Goal: Information Seeking & Learning: Learn about a topic

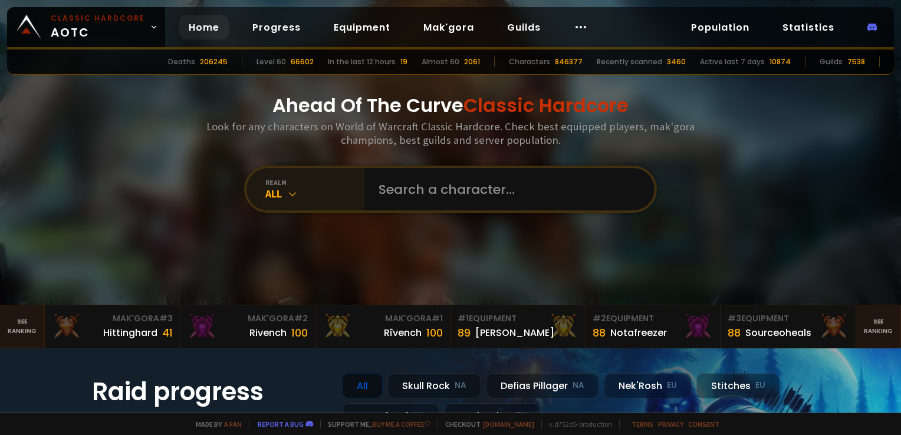
click at [280, 199] on div "All" at bounding box center [314, 194] width 99 height 14
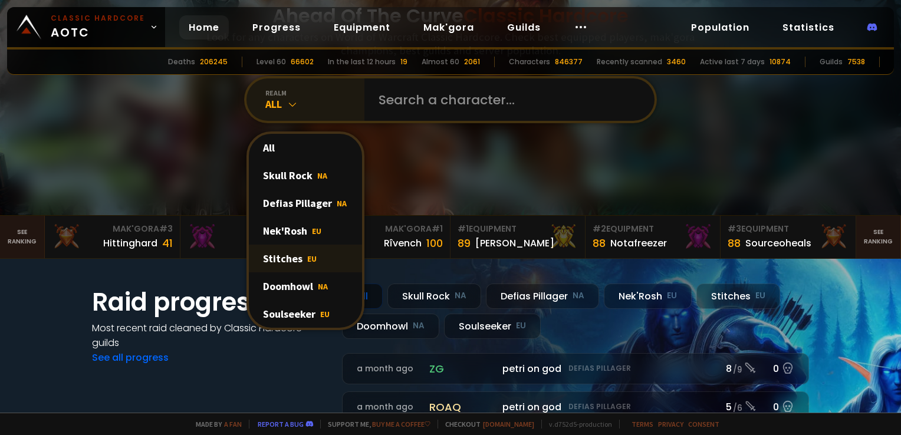
scroll to position [91, 0]
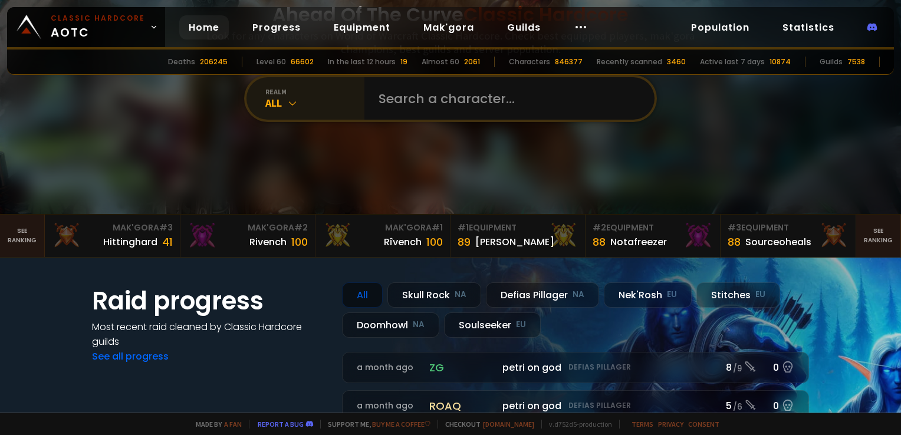
click at [269, 105] on div "All" at bounding box center [314, 103] width 99 height 14
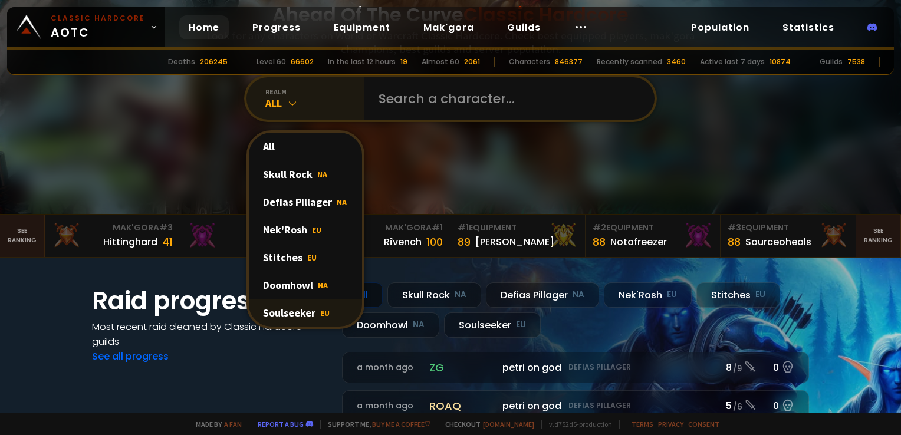
click at [304, 305] on div "Soulseeker EU" at bounding box center [305, 313] width 113 height 28
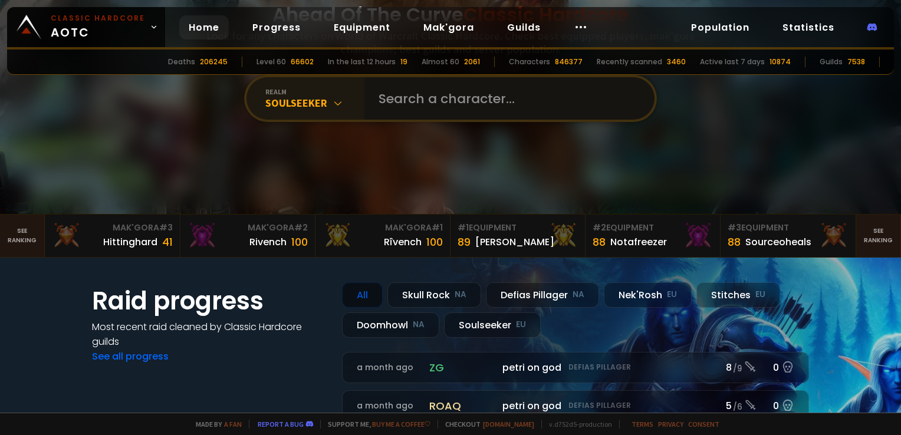
click at [399, 111] on input "text" at bounding box center [505, 98] width 269 height 42
type input "edelsvärd"
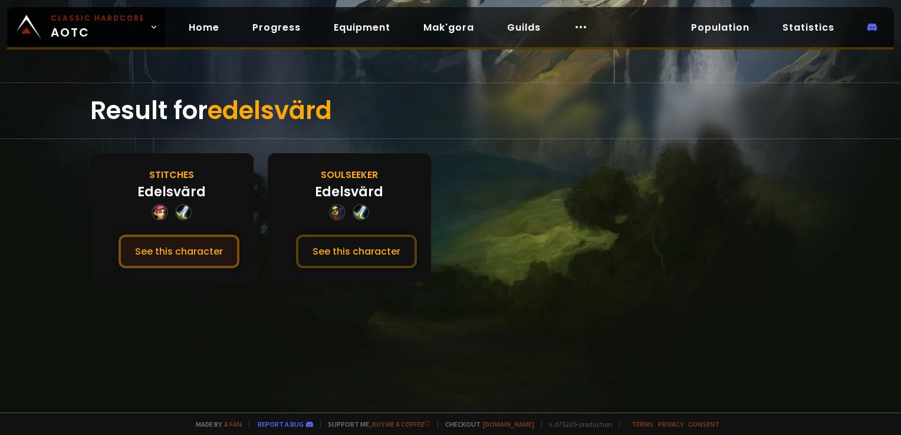
click at [178, 238] on button "See this character" at bounding box center [178, 252] width 121 height 34
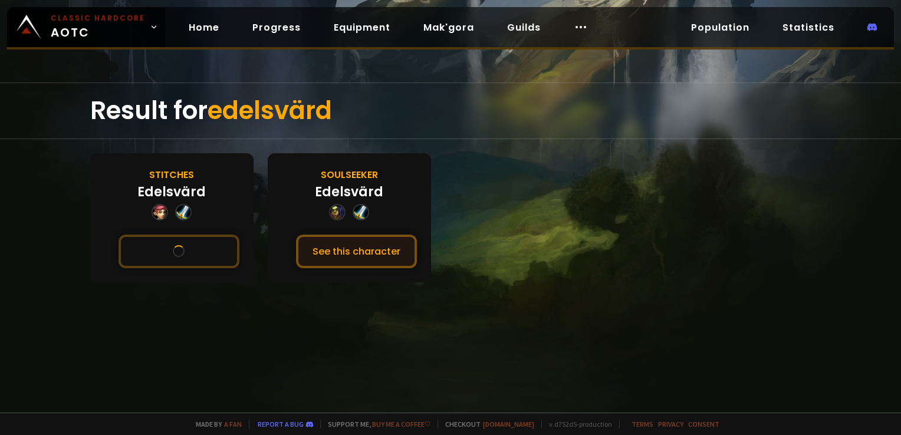
click at [356, 242] on button "See this character" at bounding box center [356, 252] width 121 height 34
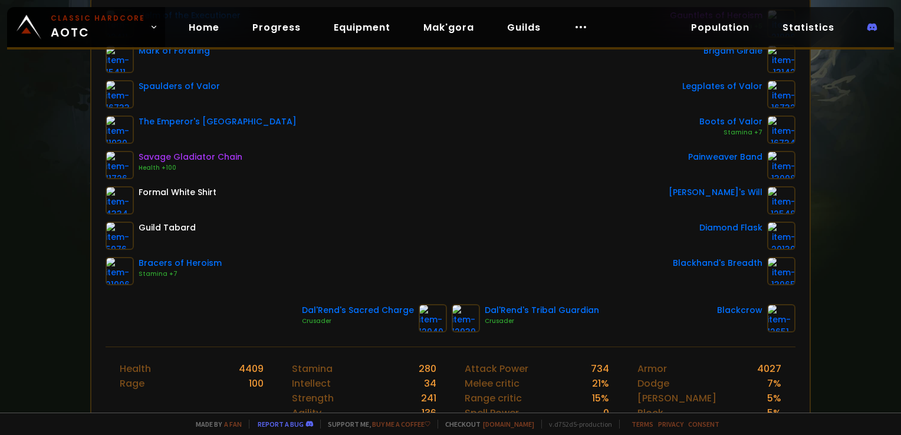
scroll to position [229, 0]
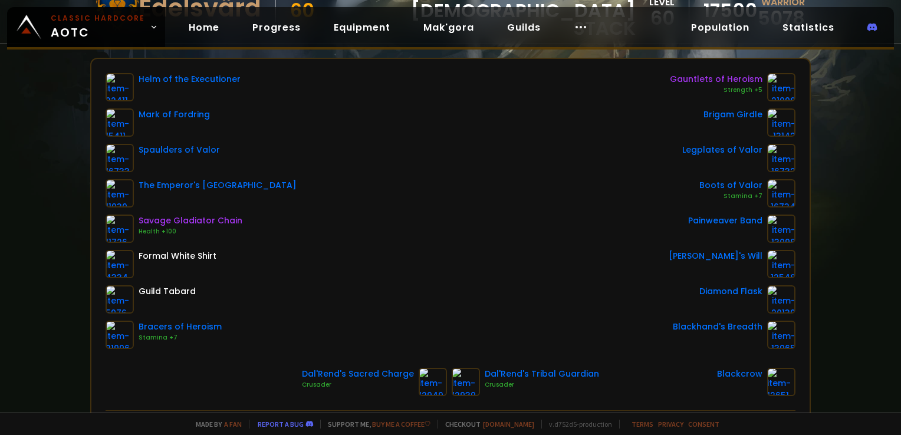
scroll to position [162, 0]
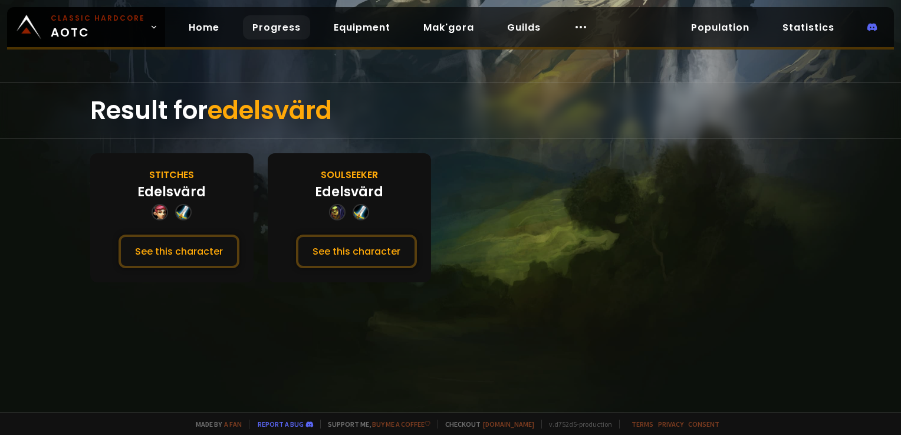
click at [285, 30] on link "Progress" at bounding box center [276, 27] width 67 height 24
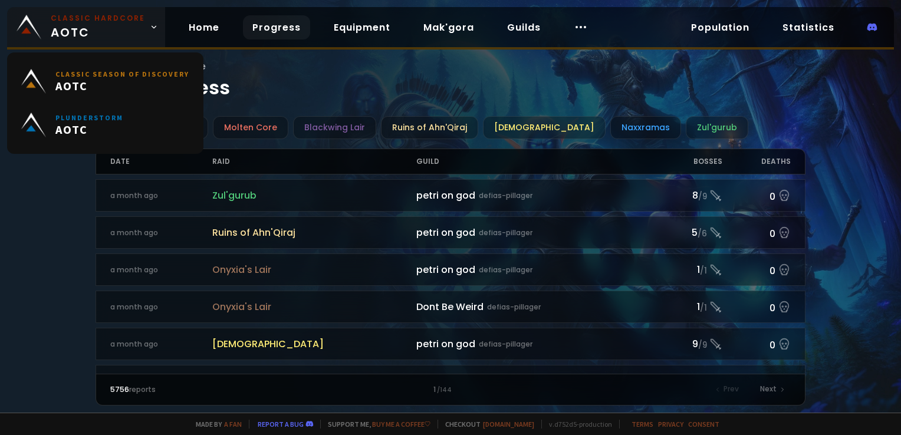
click at [120, 22] on small "Classic Hardcore" at bounding box center [98, 18] width 94 height 11
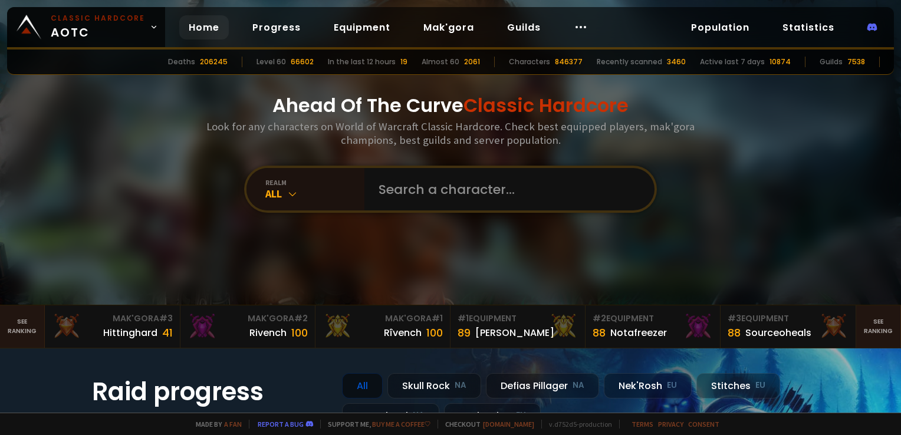
click at [248, 169] on div "Ahead Of The Curve Classic Hardcore Look for any characters on World of Warcraf…" at bounding box center [451, 152] width 710 height 305
click at [287, 194] on icon at bounding box center [293, 194] width 12 height 12
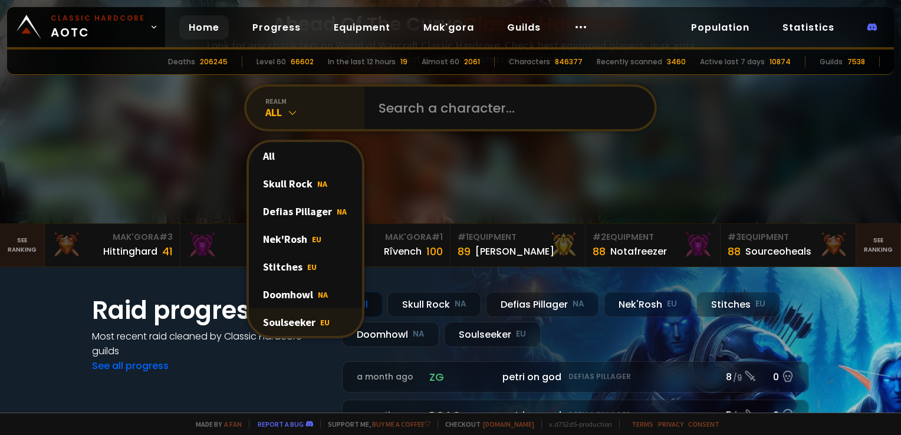
scroll to position [82, 0]
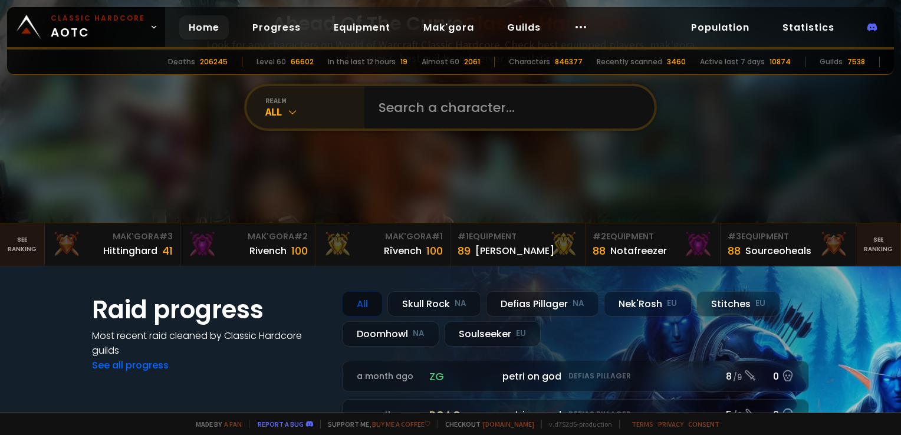
click at [301, 113] on div "All" at bounding box center [314, 112] width 99 height 14
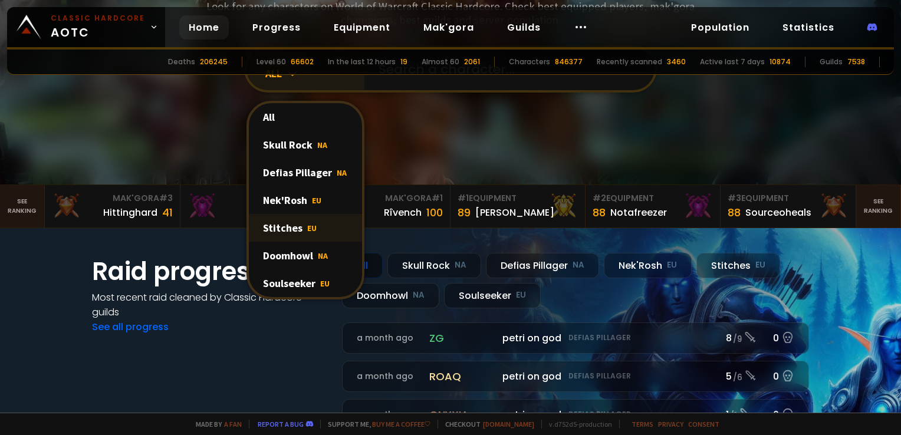
scroll to position [120, 0]
click at [292, 277] on div "Soulseeker EU" at bounding box center [305, 283] width 113 height 28
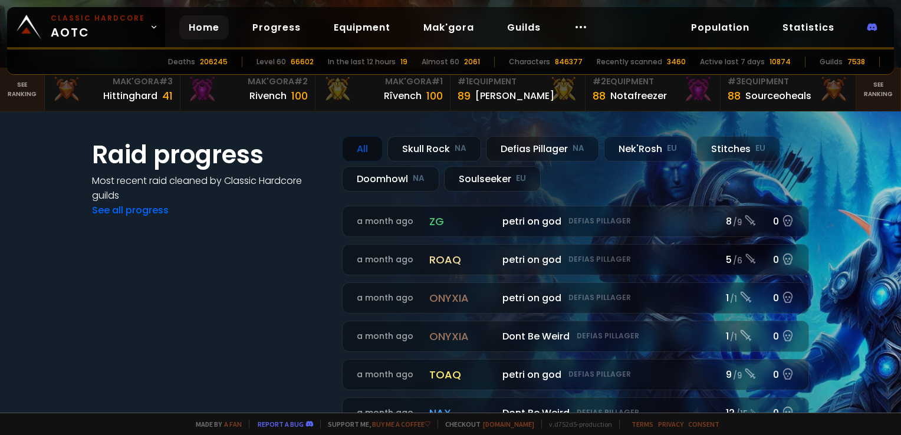
scroll to position [236, 0]
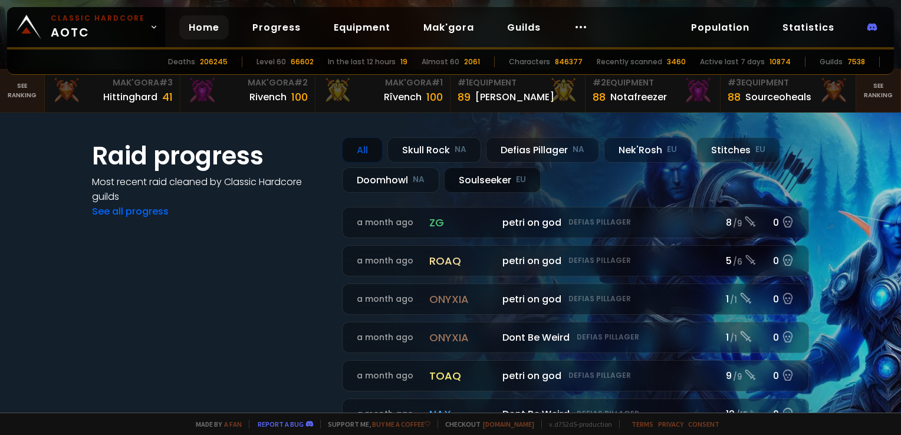
click at [495, 178] on div "Soulseeker EU" at bounding box center [492, 179] width 97 height 25
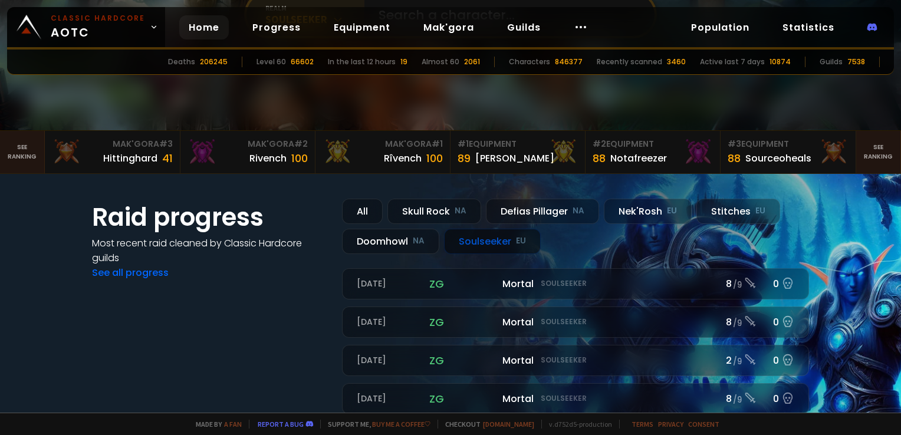
scroll to position [174, 0]
click at [143, 274] on link "See all progress" at bounding box center [130, 273] width 77 height 14
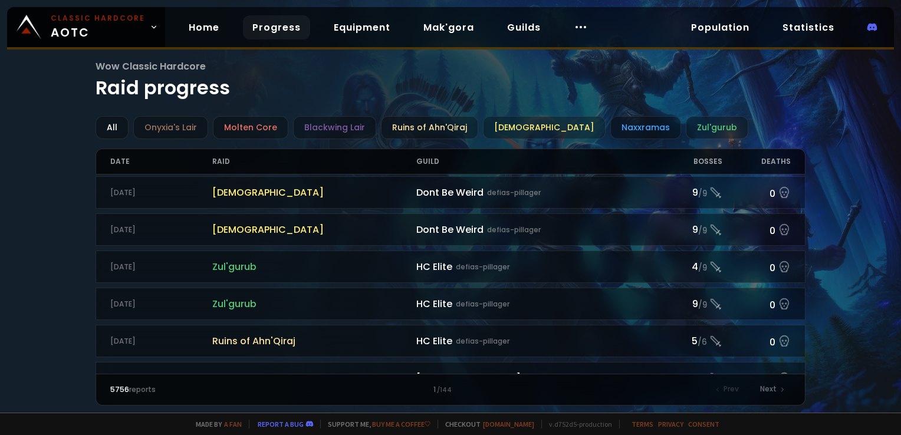
scroll to position [1266, 0]
click at [765, 391] on div "Next" at bounding box center [772, 389] width 38 height 17
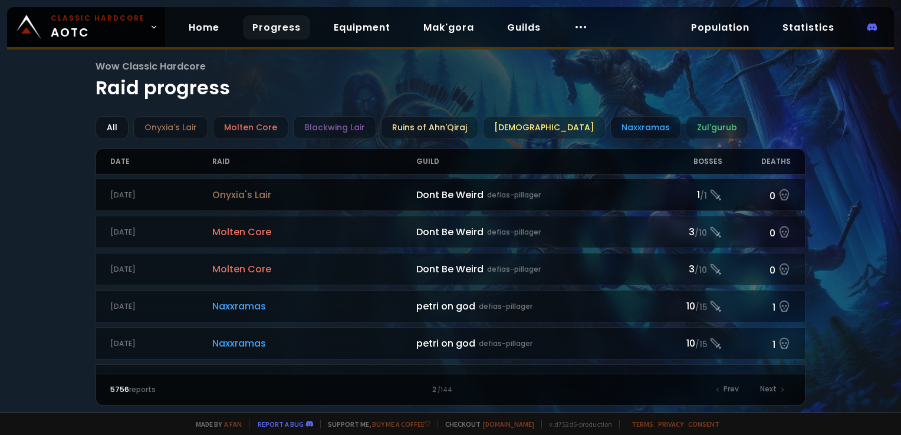
scroll to position [1266, 0]
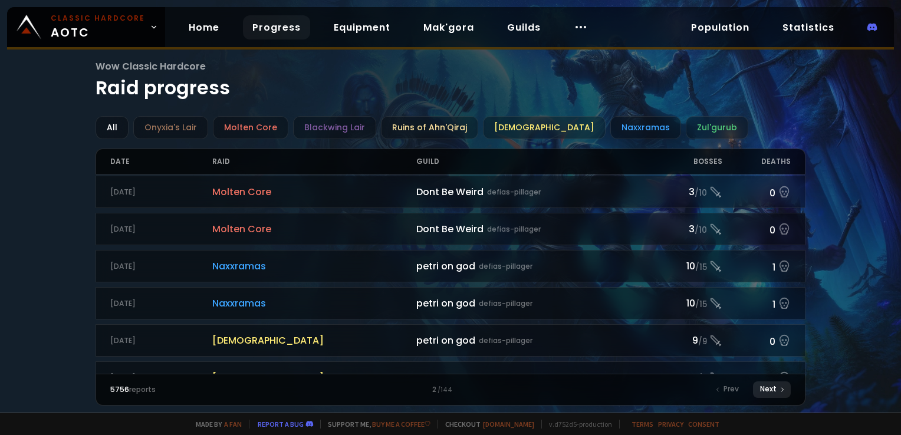
click at [776, 395] on div "Next" at bounding box center [772, 389] width 38 height 17
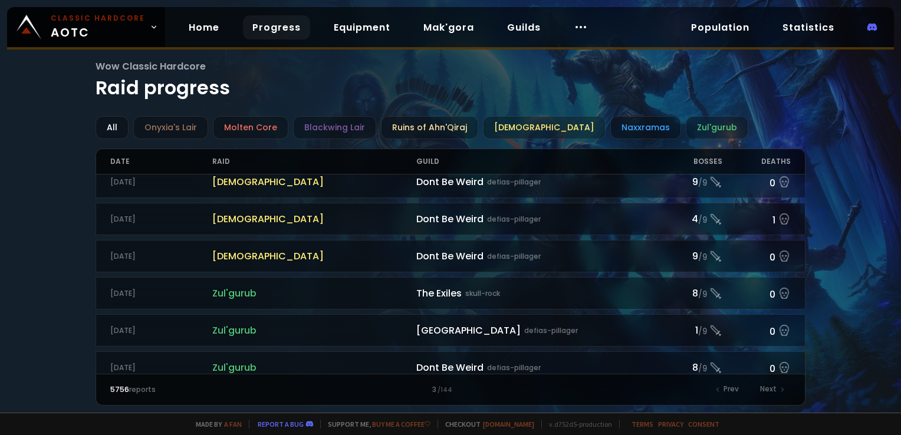
scroll to position [1167, 0]
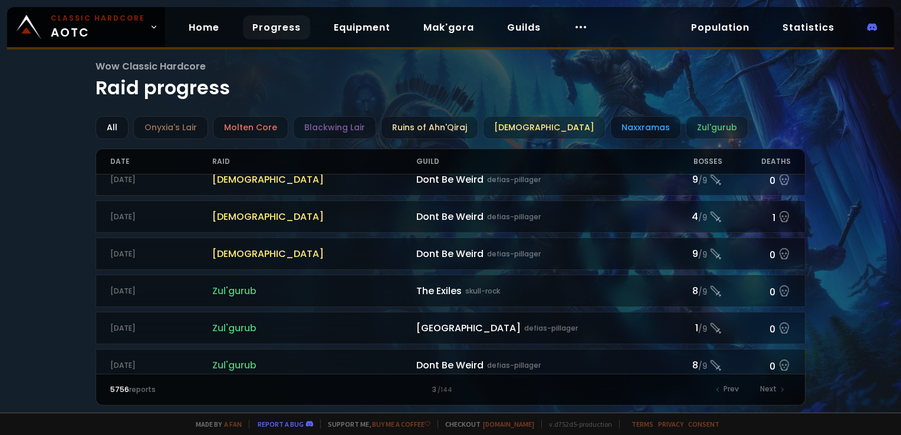
click at [439, 156] on div "Guild" at bounding box center [535, 161] width 238 height 25
click at [430, 157] on div "Guild" at bounding box center [535, 161] width 238 height 25
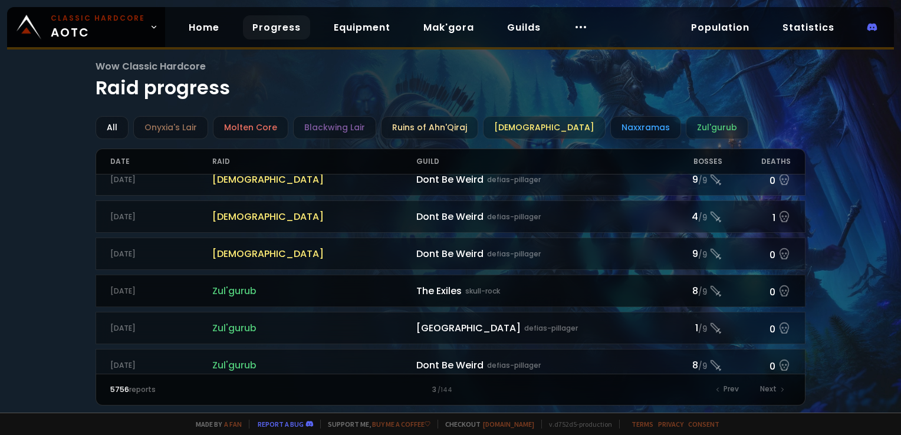
scroll to position [1266, 0]
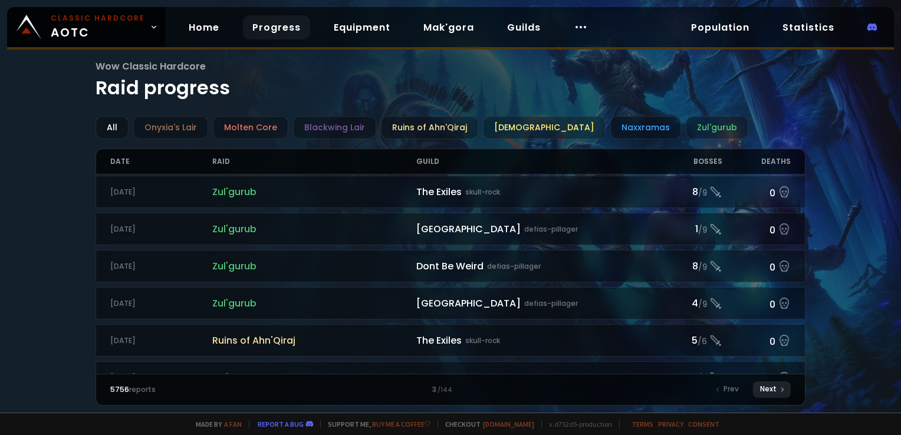
click at [778, 390] on div "Next" at bounding box center [772, 389] width 38 height 17
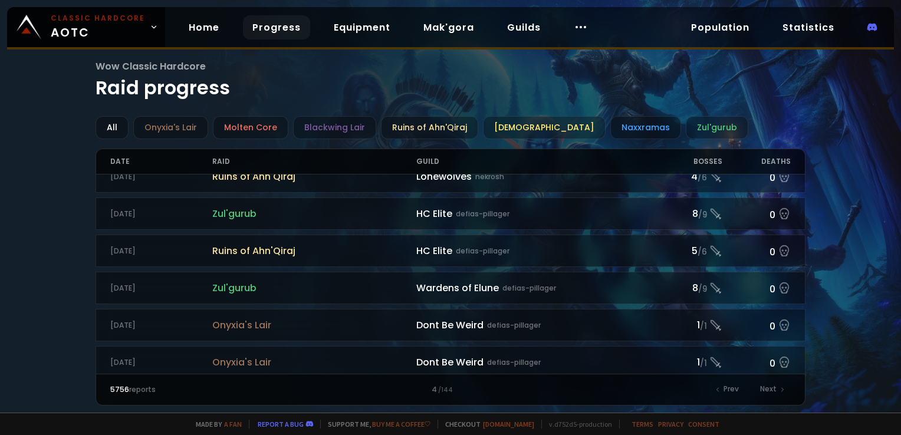
scroll to position [1266, 0]
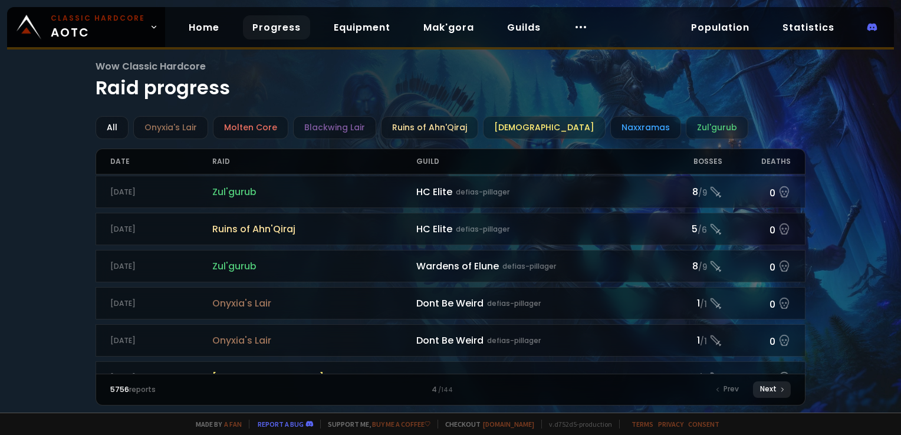
click at [771, 393] on div "Next" at bounding box center [772, 389] width 38 height 17
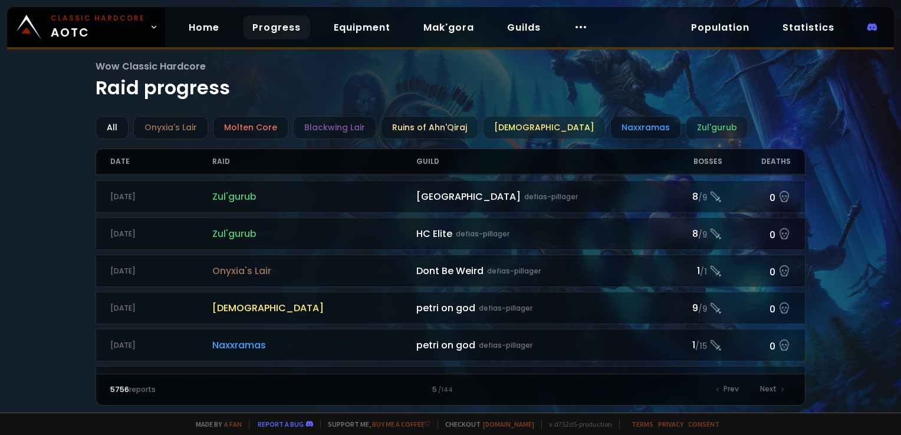
scroll to position [1266, 0]
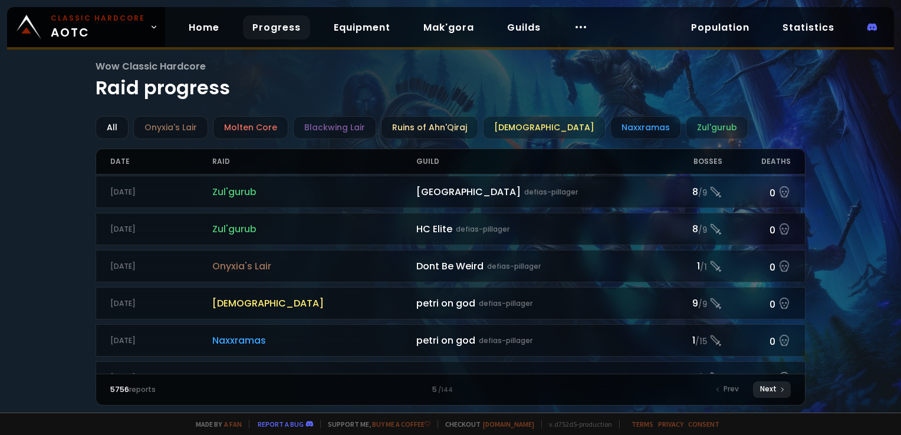
click at [778, 391] on div "Next" at bounding box center [772, 389] width 38 height 17
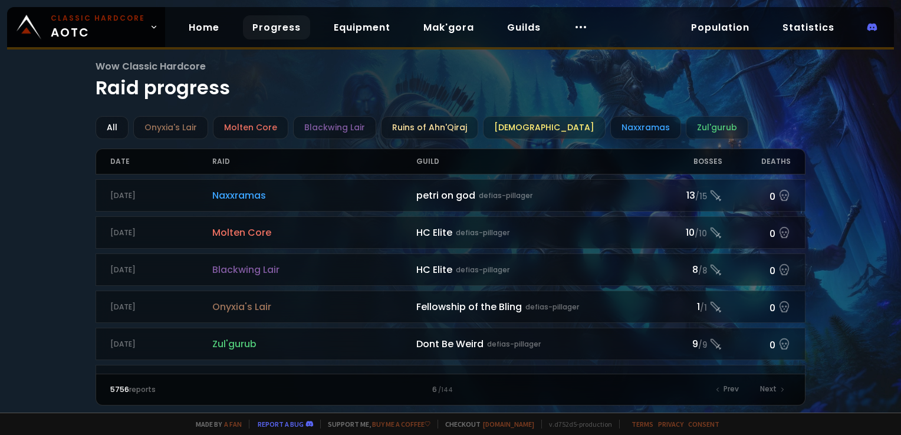
scroll to position [1266, 0]
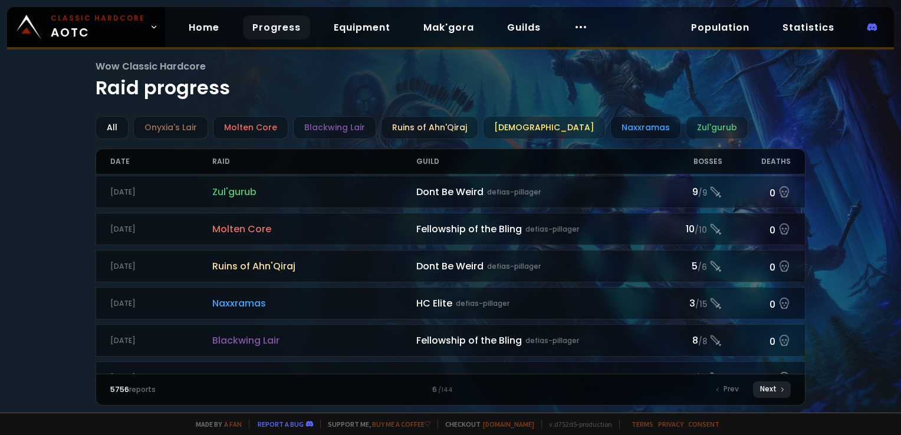
click at [768, 388] on div "Next" at bounding box center [772, 389] width 38 height 17
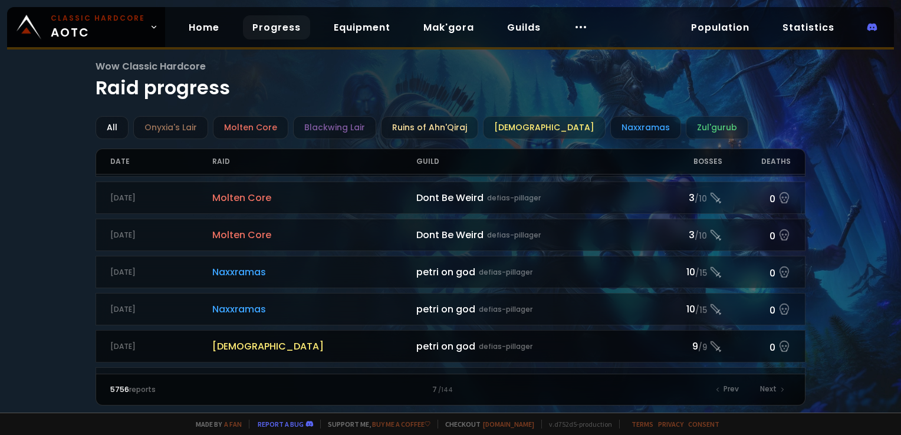
scroll to position [1266, 0]
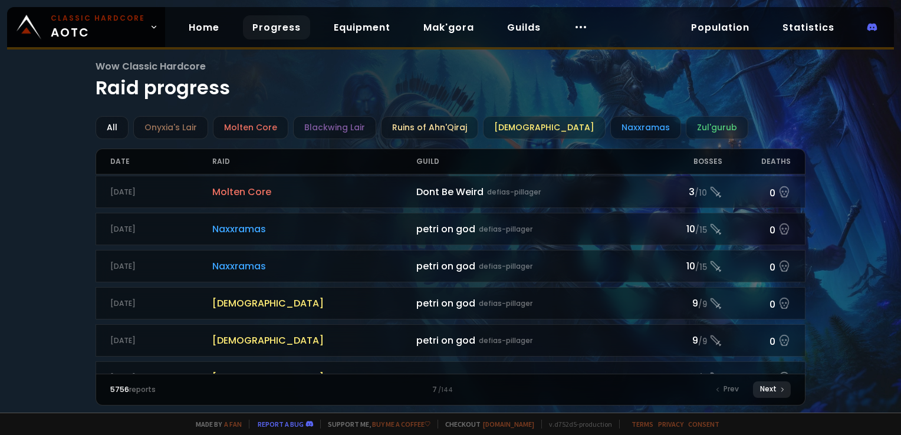
click at [776, 389] on div "Next" at bounding box center [772, 389] width 38 height 17
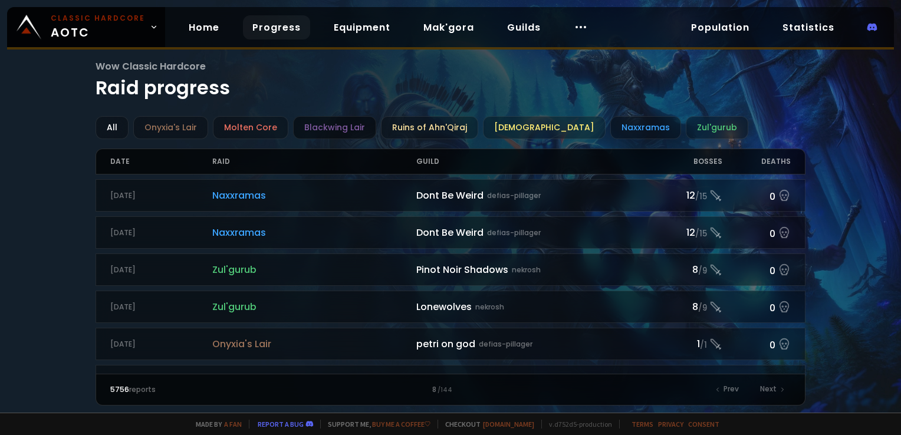
click at [337, 127] on div "Blackwing Lair" at bounding box center [334, 127] width 83 height 23
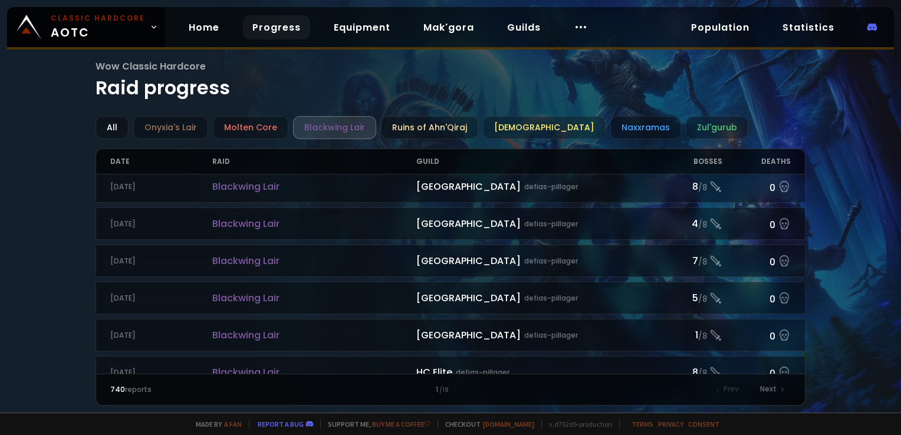
scroll to position [1266, 0]
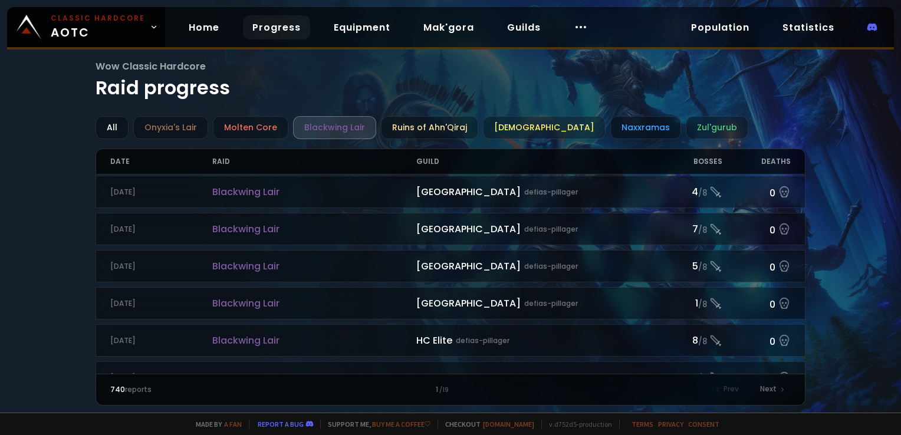
click at [765, 379] on div "740 reports 1 / 19 Prev Next" at bounding box center [450, 390] width 709 height 32
click at [771, 393] on div "Next" at bounding box center [772, 389] width 38 height 17
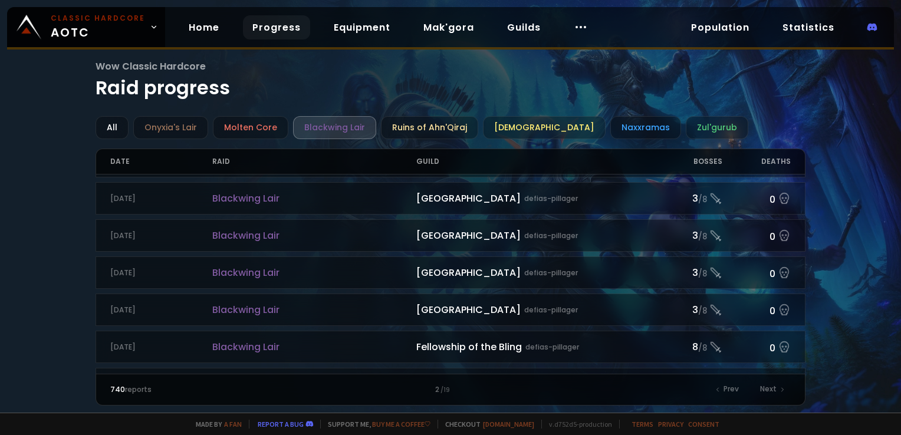
scroll to position [1266, 0]
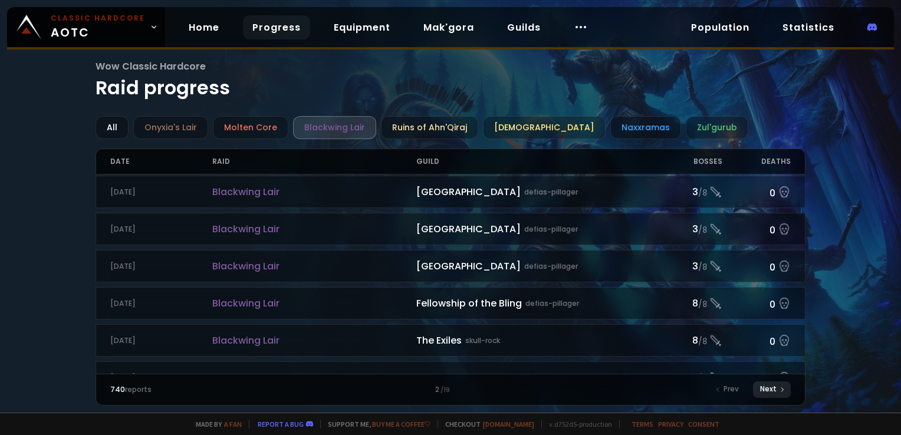
click at [770, 386] on div "Next" at bounding box center [772, 389] width 38 height 17
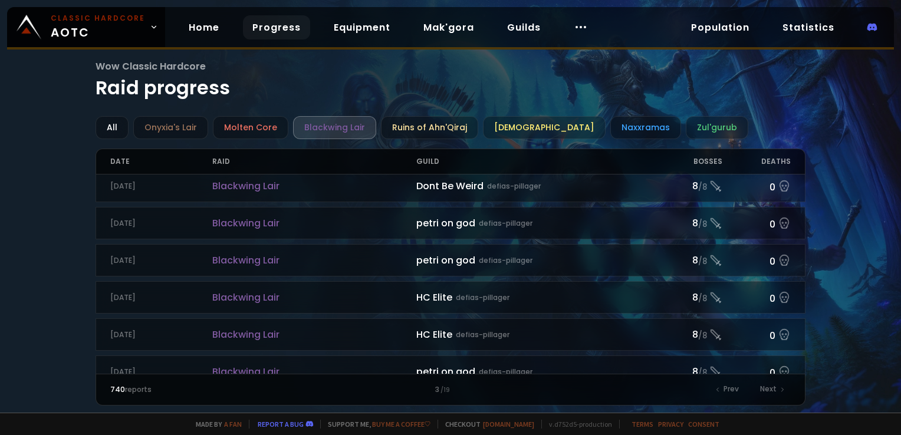
scroll to position [1266, 0]
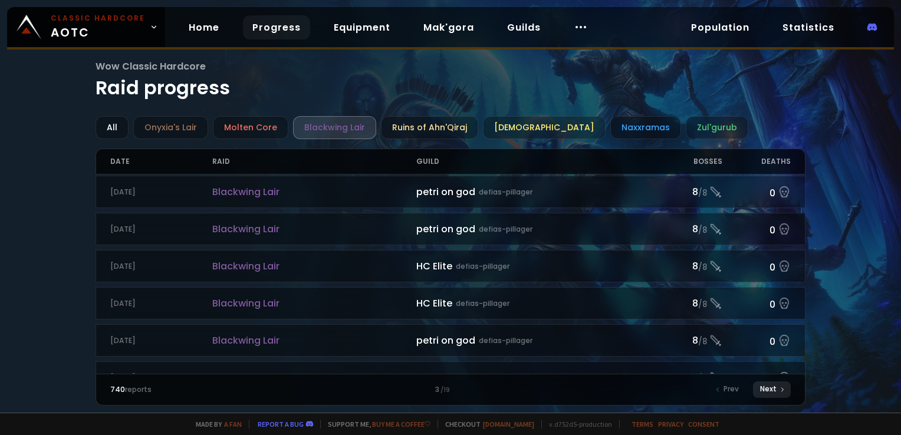
click at [769, 397] on div "Next" at bounding box center [772, 389] width 38 height 17
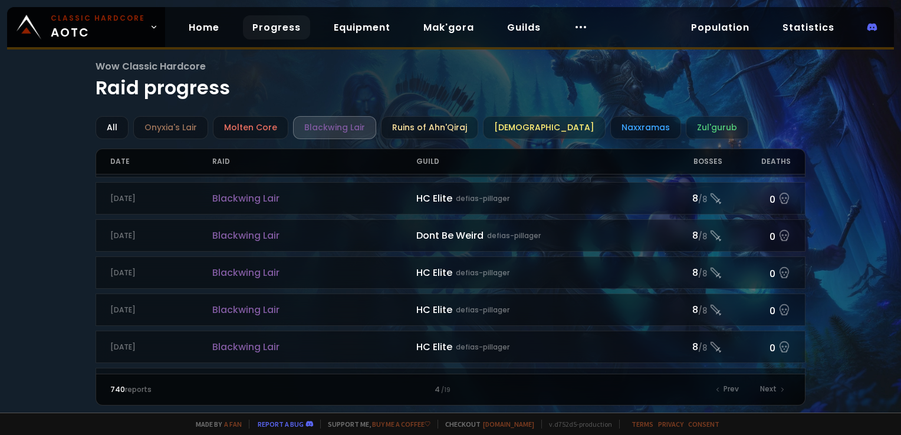
scroll to position [1019, 0]
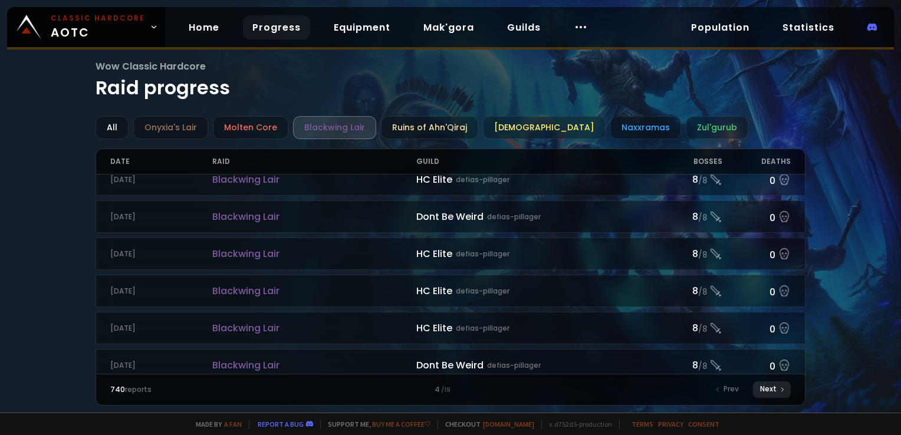
click at [771, 388] on div "Next" at bounding box center [772, 389] width 38 height 17
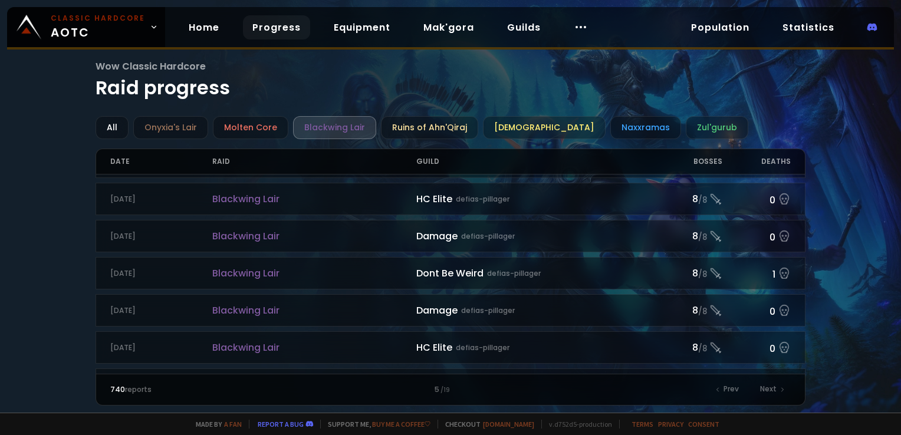
scroll to position [476, 0]
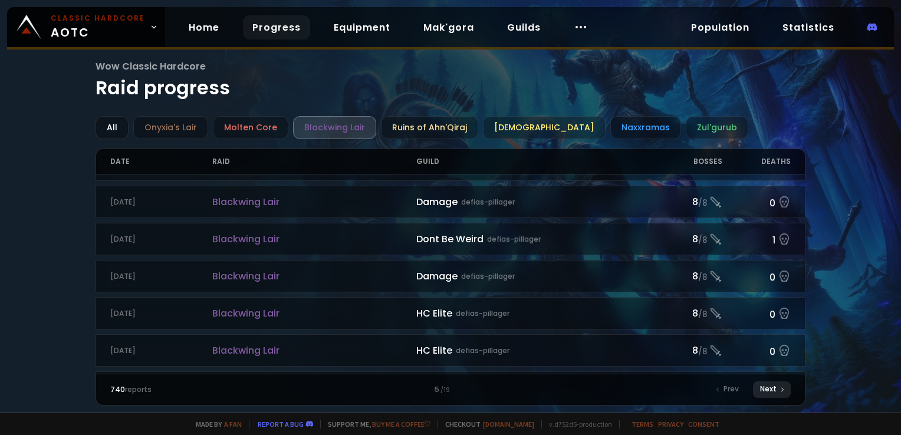
click at [764, 385] on div "Next" at bounding box center [772, 389] width 38 height 17
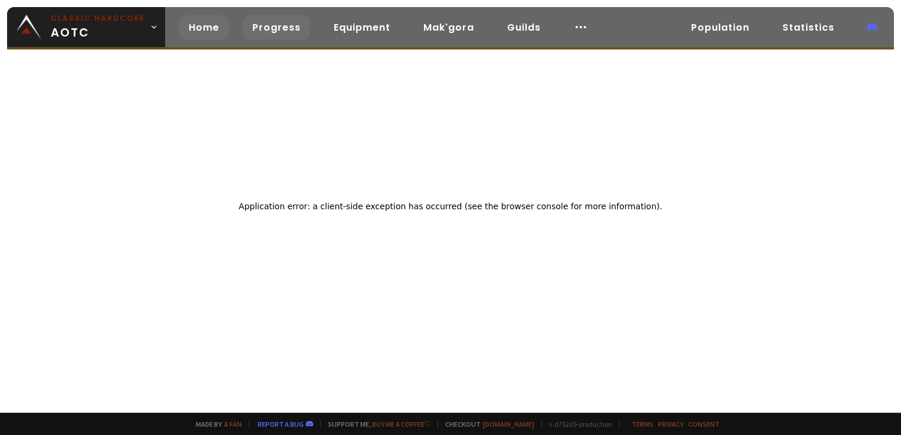
click at [197, 27] on link "Home" at bounding box center [204, 27] width 50 height 24
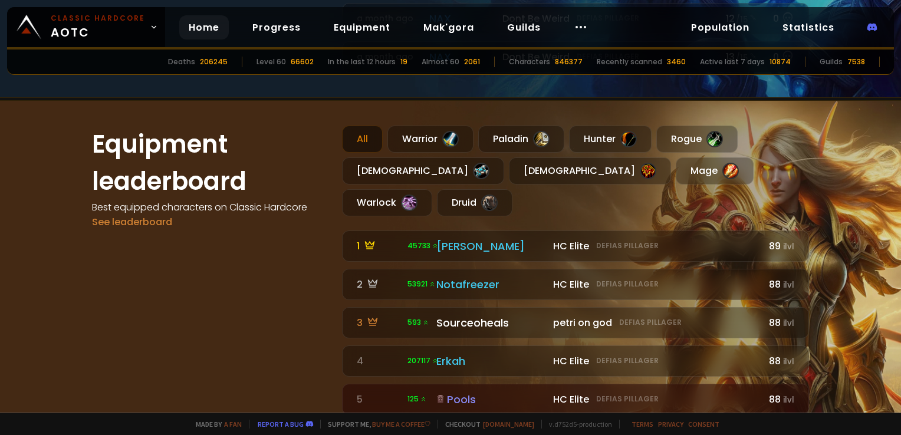
scroll to position [630, 0]
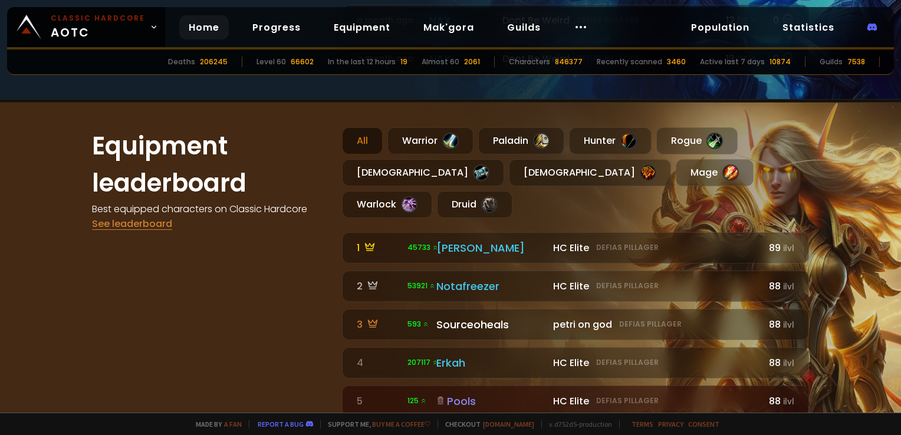
click at [134, 221] on link "See leaderboard" at bounding box center [132, 224] width 80 height 14
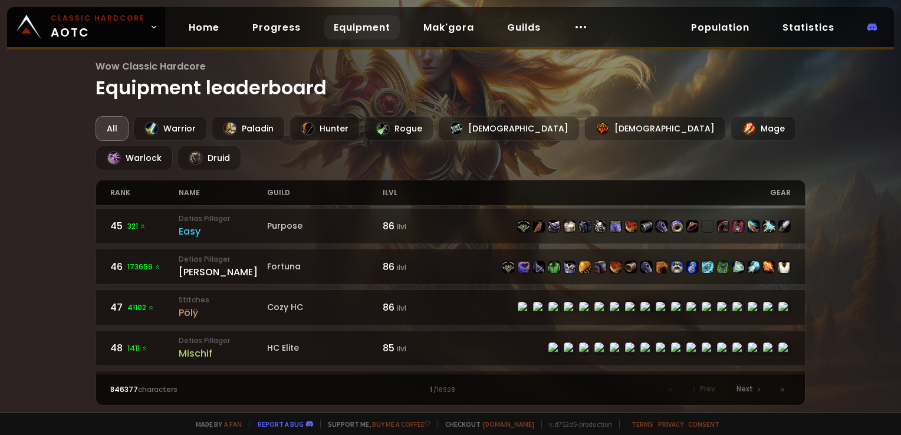
scroll to position [1810, 0]
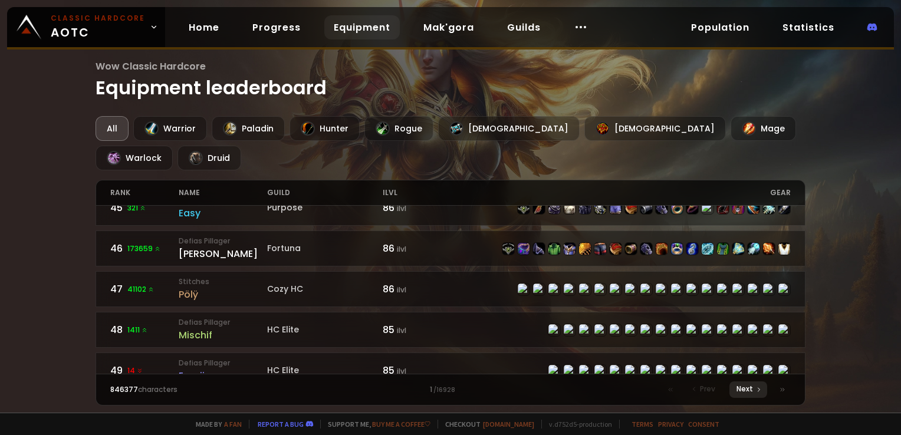
click at [746, 392] on span "Next" at bounding box center [744, 389] width 17 height 11
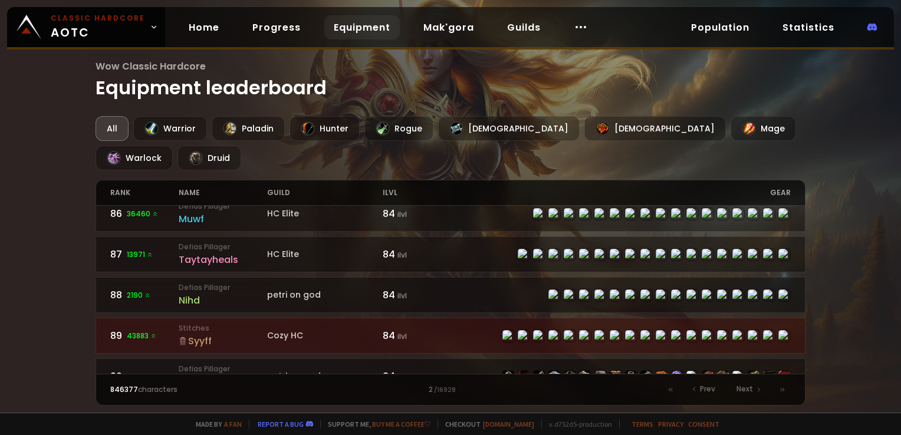
scroll to position [1441, 0]
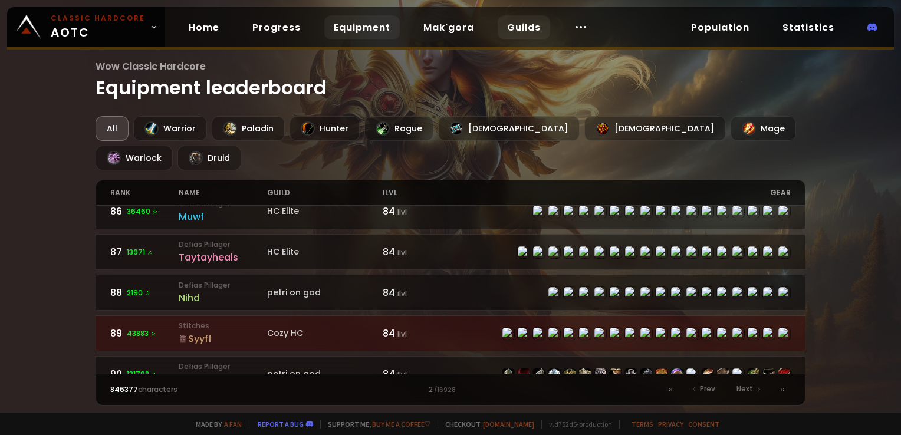
click at [536, 24] on link "Guilds" at bounding box center [524, 27] width 52 height 24
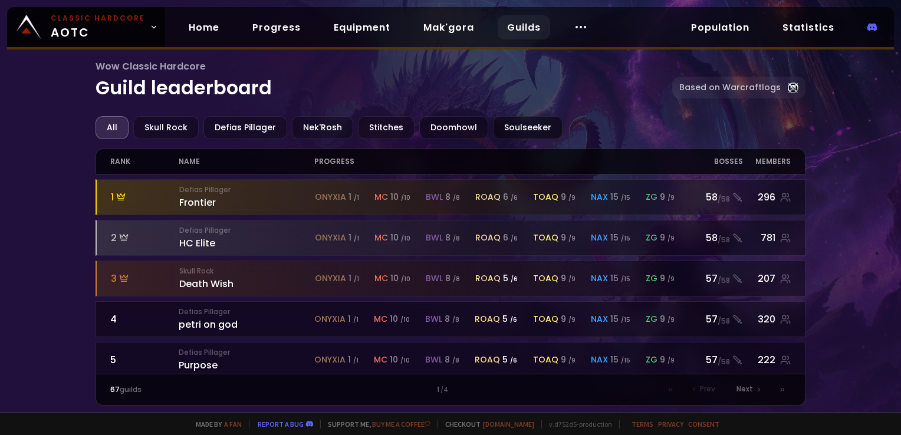
click at [493, 133] on div "Soulseeker" at bounding box center [528, 127] width 70 height 23
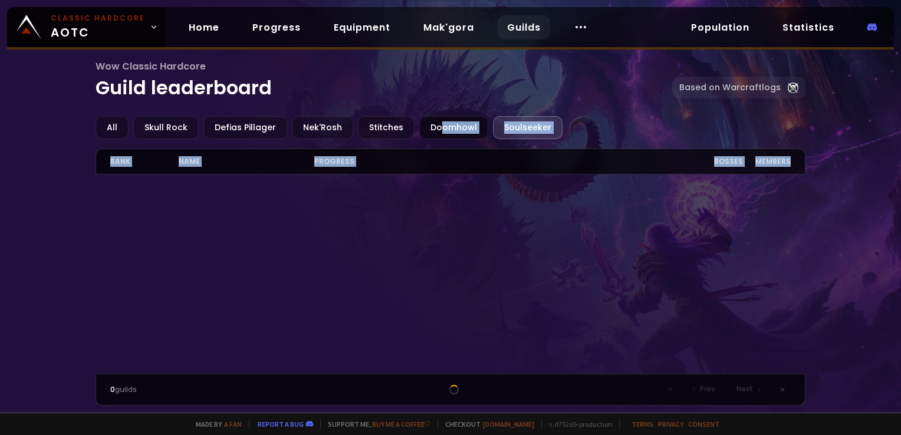
drag, startPoint x: 612, startPoint y: 191, endPoint x: 432, endPoint y: 120, distance: 194.0
click at [432, 120] on div "All Skull Rock Defias Pillager Nek'Rosh Stitches Doomhowl Soulseeker rank name …" at bounding box center [450, 260] width 709 height 289
click at [432, 120] on div "Doomhowl" at bounding box center [453, 127] width 69 height 23
click at [542, 190] on div at bounding box center [450, 273] width 709 height 199
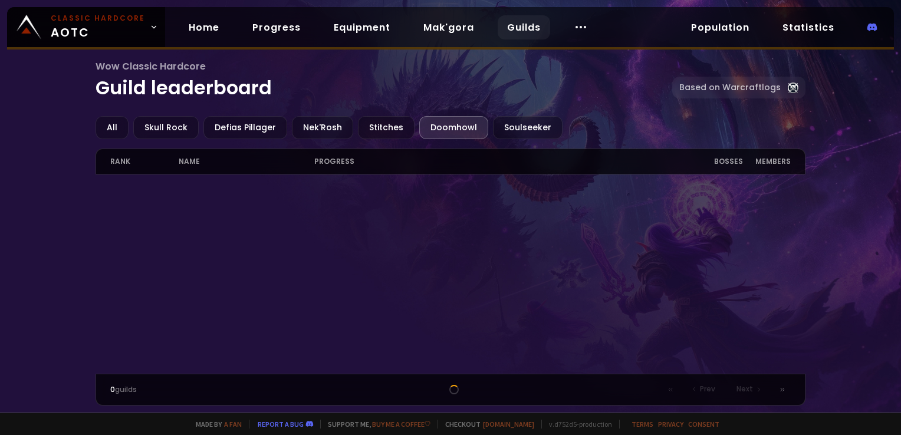
click at [450, 132] on div "Doomhowl" at bounding box center [453, 127] width 69 height 23
click at [527, 127] on div "Soulseeker" at bounding box center [528, 127] width 70 height 23
click at [389, 123] on div "Stitches" at bounding box center [386, 127] width 57 height 23
click at [330, 127] on div "Nek'Rosh" at bounding box center [322, 127] width 61 height 23
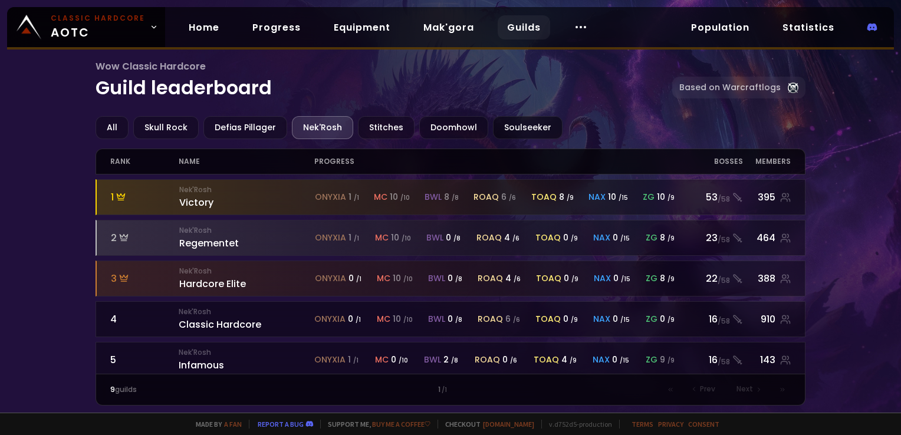
click at [506, 126] on div "Soulseeker" at bounding box center [528, 127] width 70 height 23
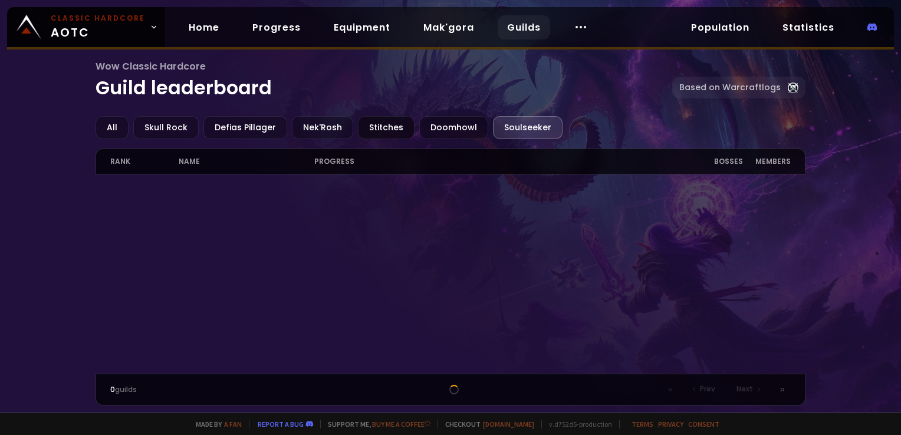
click at [375, 126] on div "Stitches" at bounding box center [386, 127] width 57 height 23
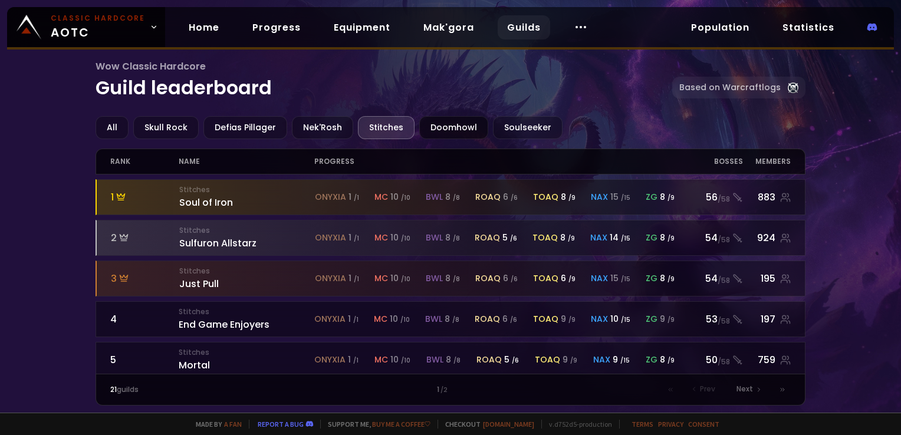
click at [427, 131] on div "Doomhowl" at bounding box center [453, 127] width 69 height 23
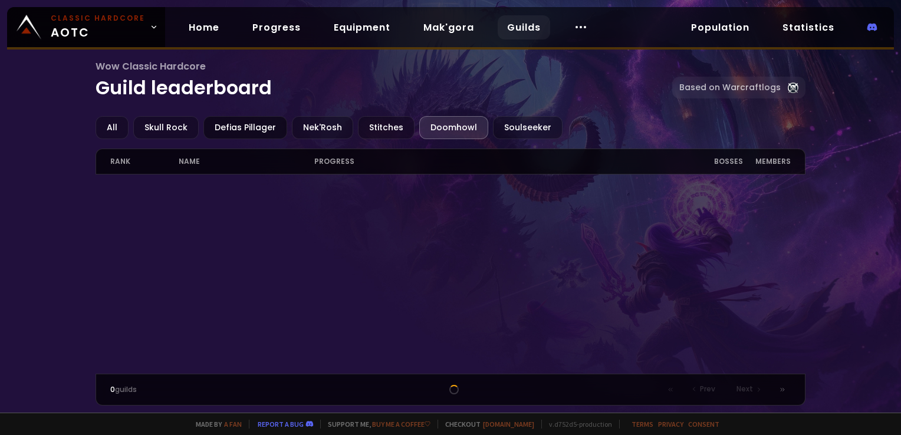
click at [224, 133] on div "Defias Pillager" at bounding box center [245, 127] width 84 height 23
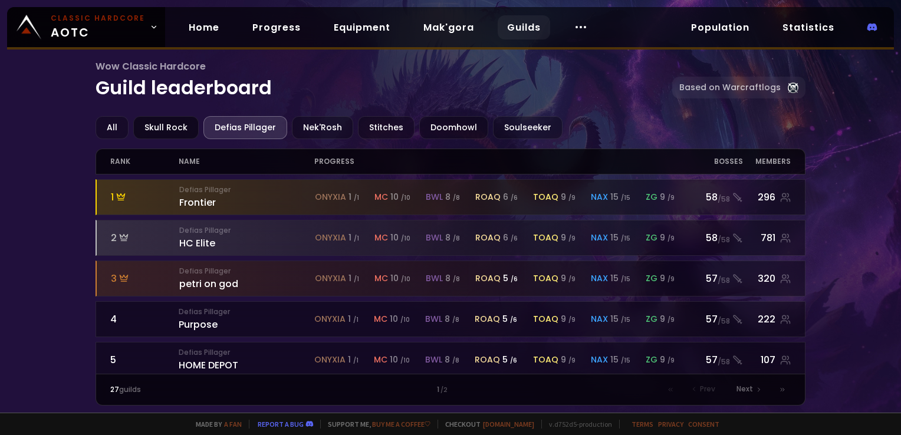
click at [174, 126] on div "Skull Rock" at bounding box center [165, 127] width 65 height 23
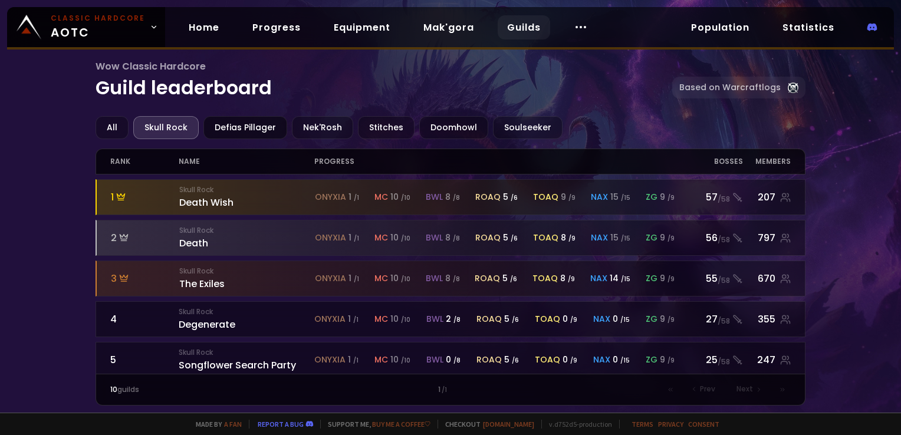
click at [239, 123] on div "Defias Pillager" at bounding box center [245, 127] width 84 height 23
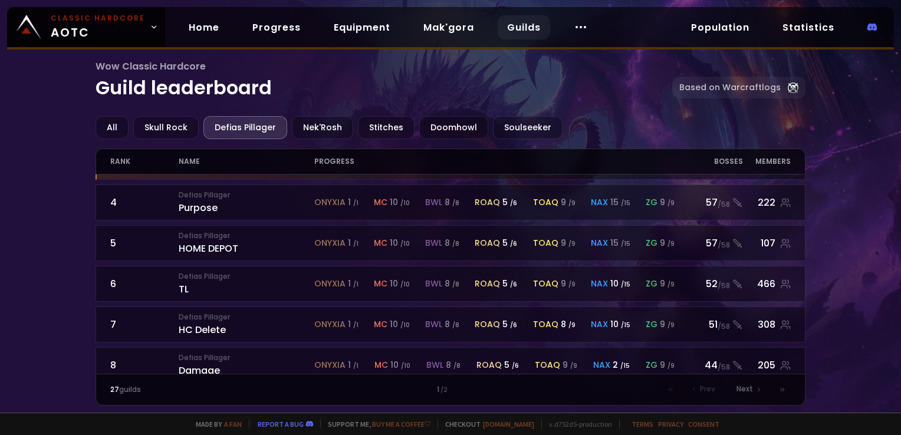
scroll to position [118, 0]
click at [512, 124] on div "Soulseeker" at bounding box center [528, 127] width 70 height 23
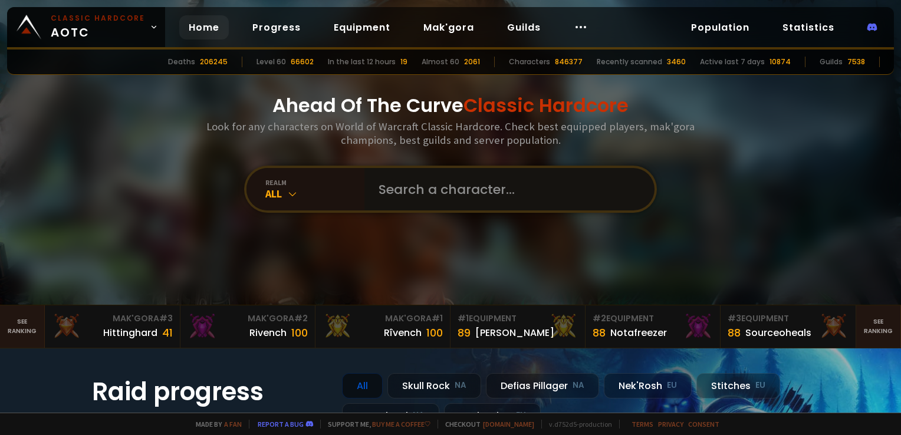
click at [447, 206] on input "text" at bounding box center [505, 189] width 269 height 42
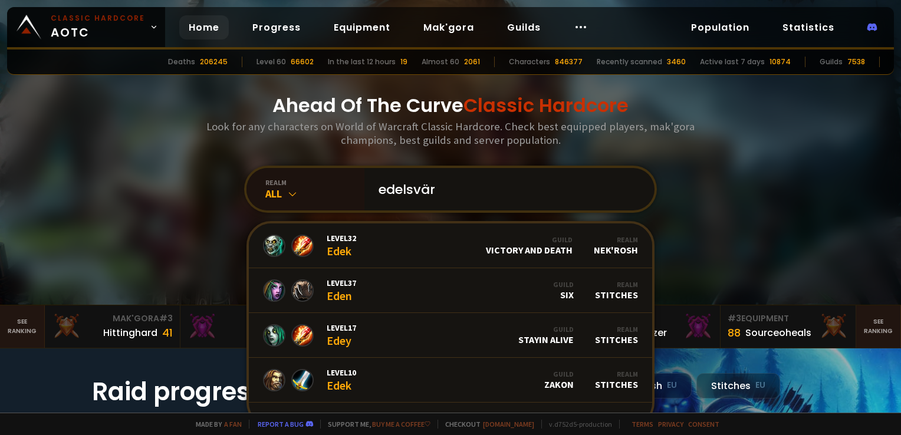
type input "edelsvärd"
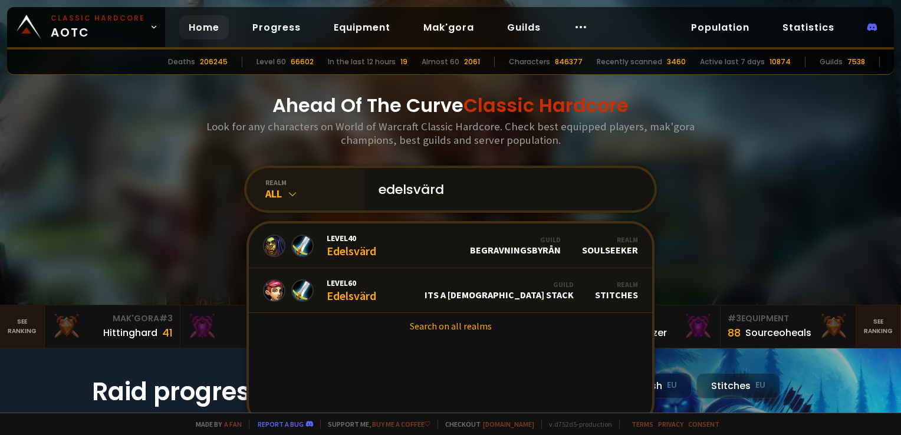
drag, startPoint x: 475, startPoint y: 202, endPoint x: 354, endPoint y: 189, distance: 121.5
click at [354, 189] on div "realm All edelsvärd Level 40 Edelsvärd Guild BEGRAVNINGSBYRÅN Realm Soulseeker …" at bounding box center [450, 189] width 413 height 47
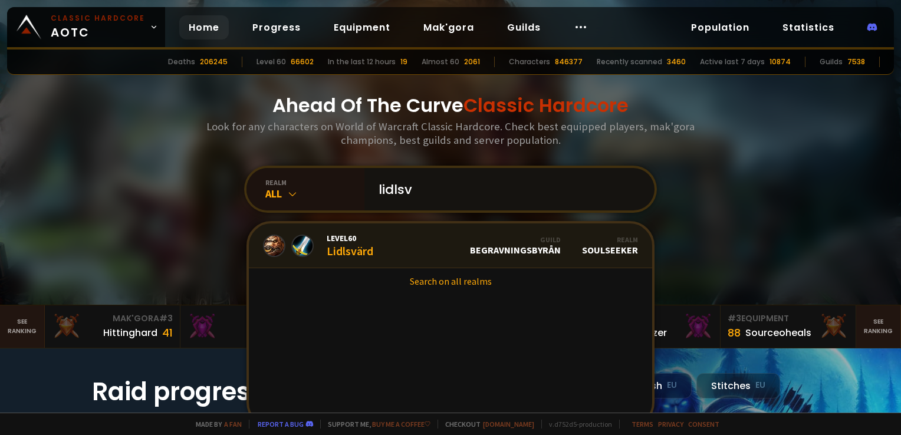
type input "lidlsv"
click at [376, 261] on link "Level 60 Lidlsvärd Guild BEGRAVNINGSBYRÅN Realm Soulseeker" at bounding box center [450, 245] width 403 height 45
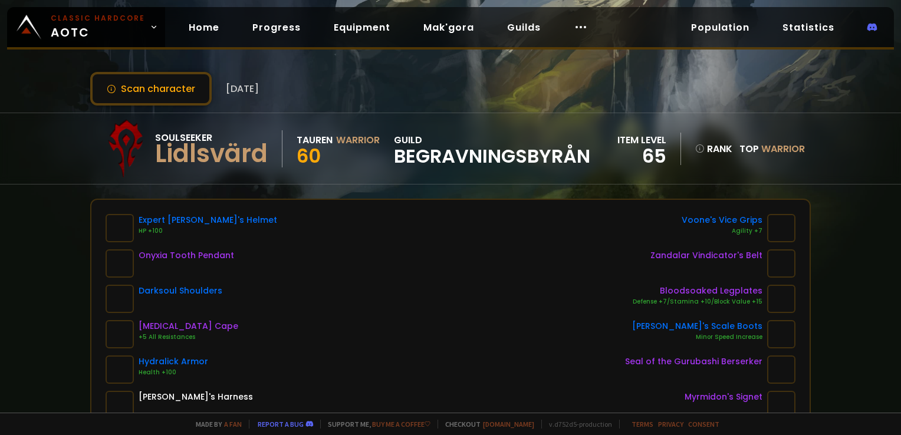
scroll to position [11, 0]
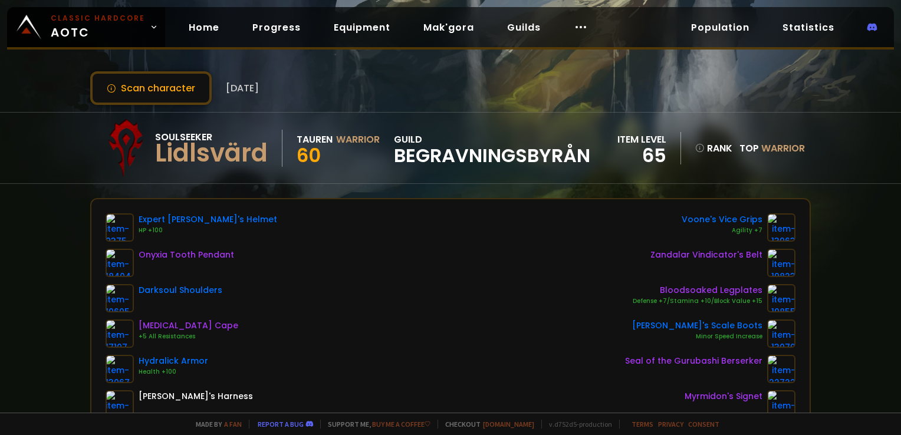
click at [684, 148] on div "item level 65 rank Top Warrior" at bounding box center [710, 148] width 187 height 32
click at [695, 147] on icon at bounding box center [699, 147] width 9 height 9
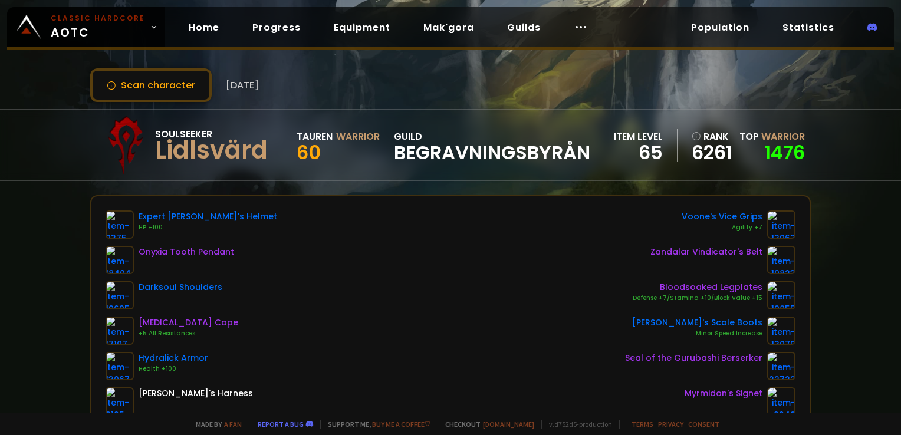
scroll to position [0, 0]
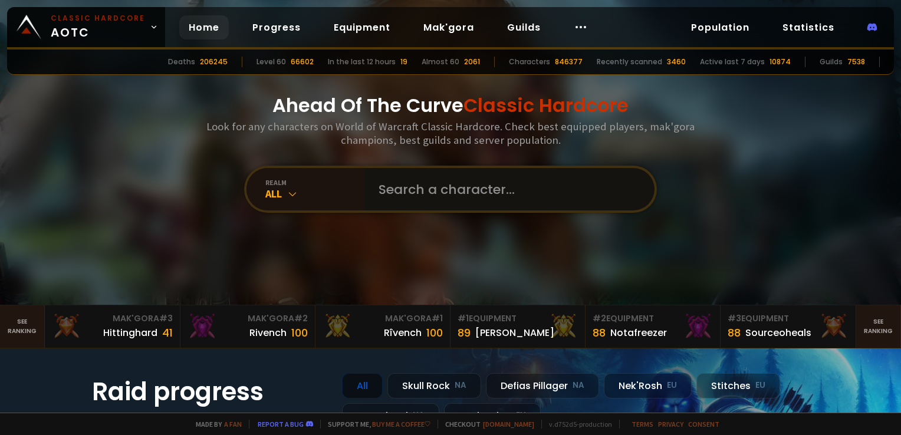
click at [406, 183] on input "text" at bounding box center [505, 189] width 269 height 42
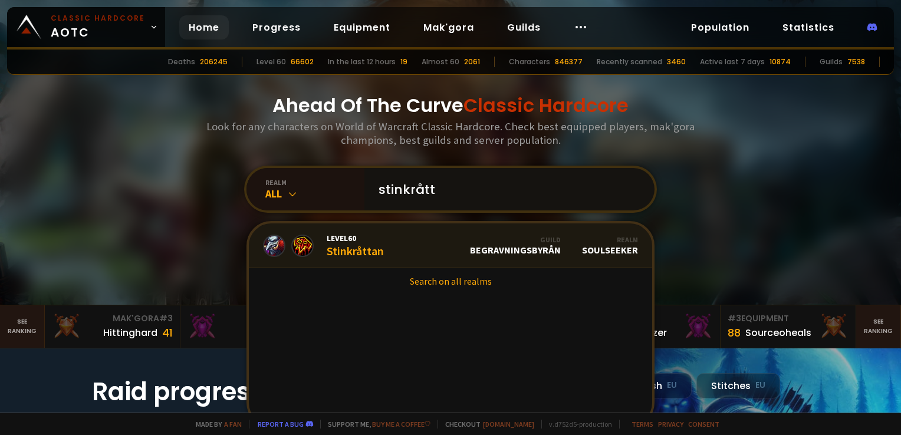
type input "stinkrått"
click at [350, 249] on div "Level 60 Stinkråttan" at bounding box center [355, 245] width 57 height 25
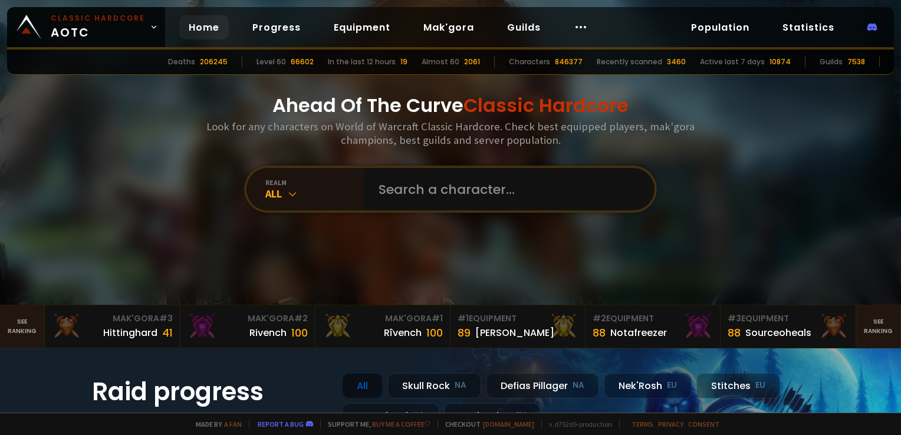
click at [440, 219] on div "Ahead Of The Curve Classic Hardcore Look for any characters on World of Warcraf…" at bounding box center [451, 152] width 710 height 305
click at [424, 197] on input "text" at bounding box center [505, 189] width 269 height 42
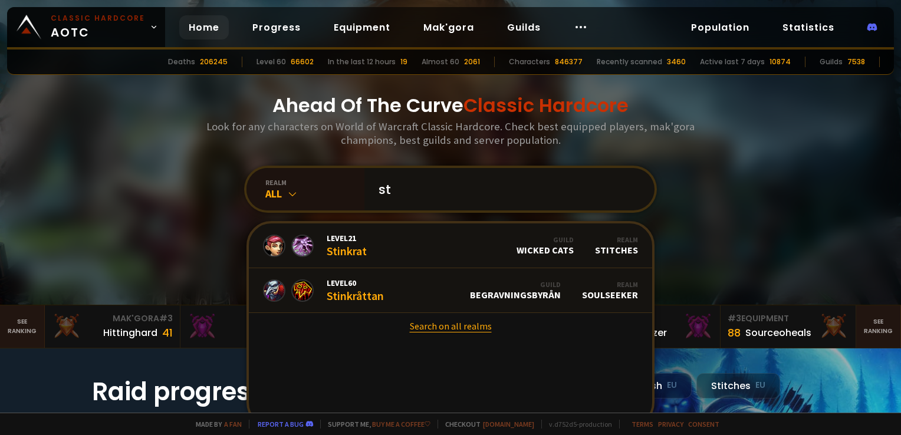
type input "s"
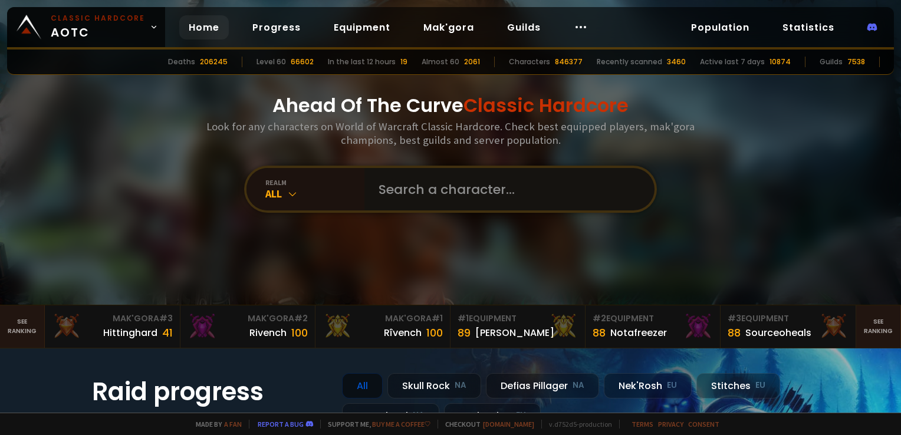
type input "r"
type input "s"
type input "bagul"
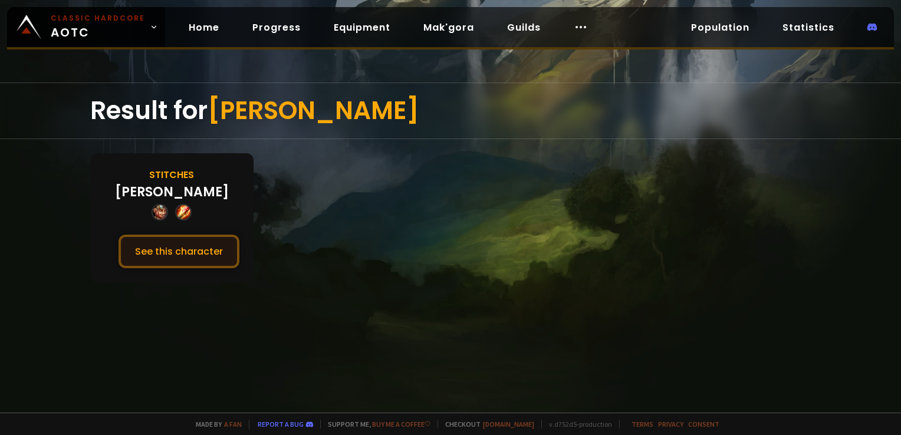
click at [206, 236] on button "See this character" at bounding box center [178, 252] width 121 height 34
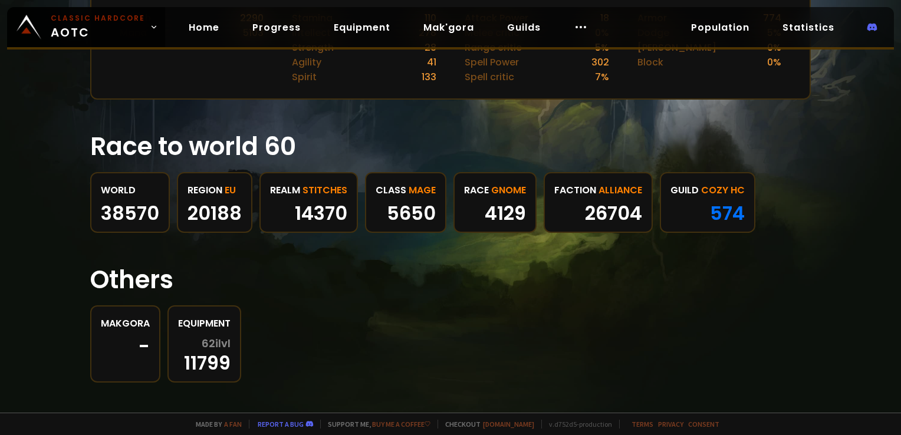
scroll to position [565, 0]
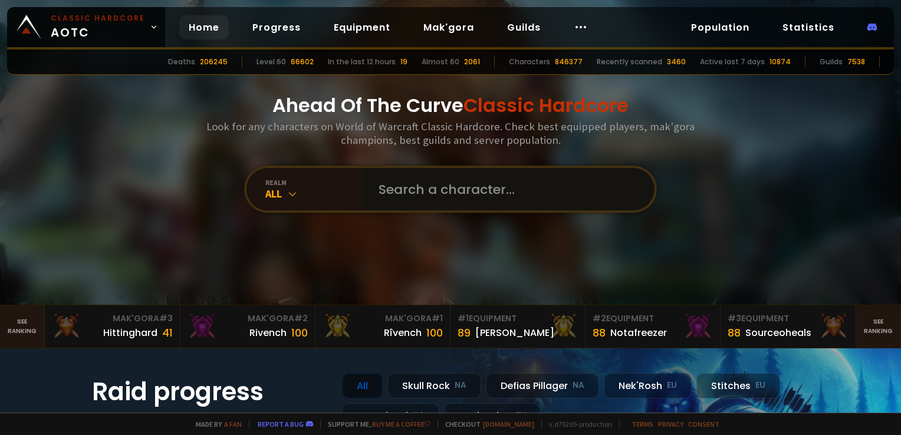
click at [442, 176] on input "text" at bounding box center [505, 189] width 269 height 42
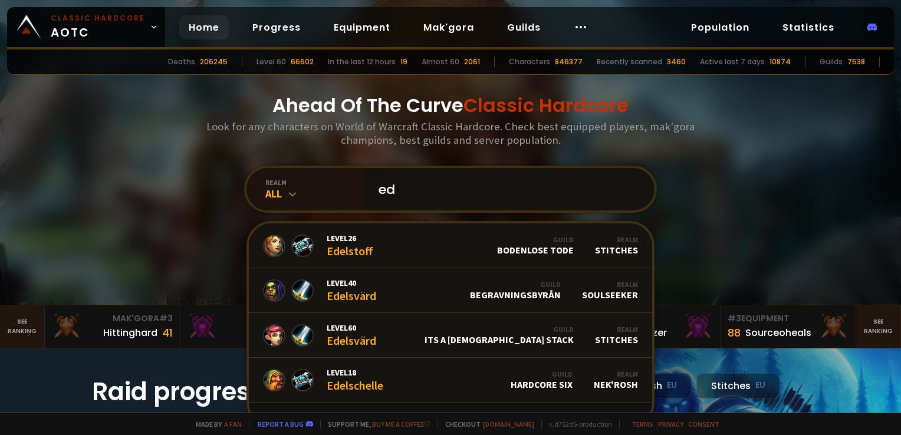
type input "e"
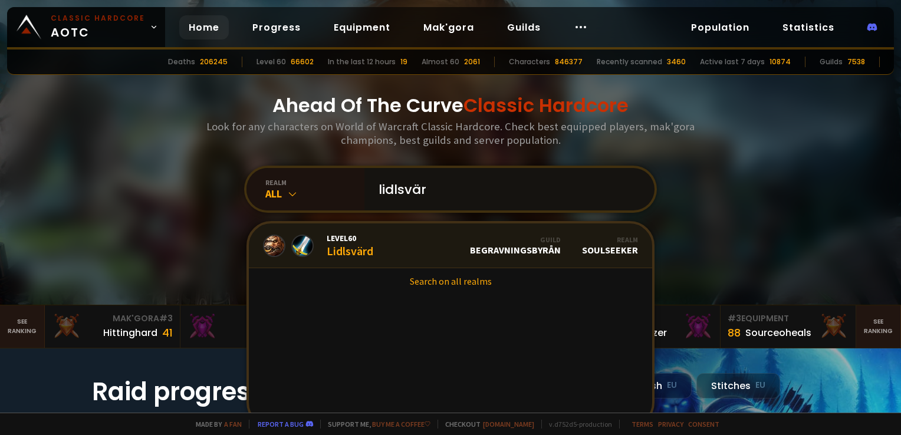
type input "lidlsvär"
click at [332, 238] on span "Level 60" at bounding box center [350, 238] width 47 height 11
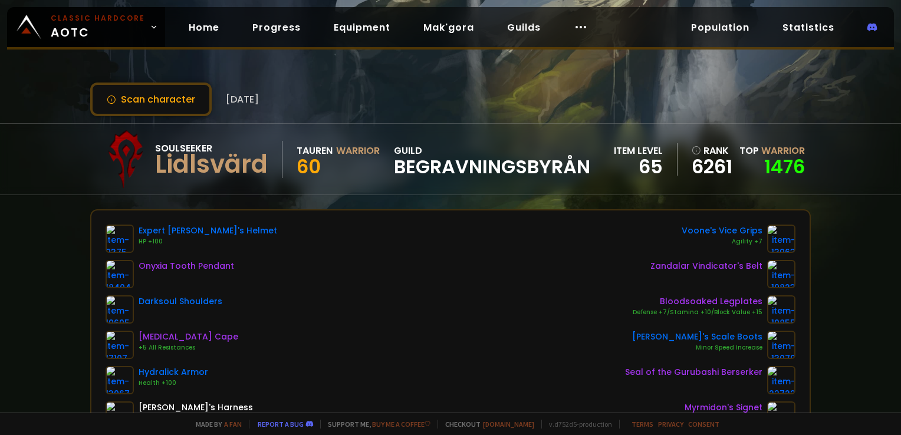
click at [528, 165] on span "BEGRAVNINGSBYRÅN" at bounding box center [492, 167] width 196 height 18
click at [417, 158] on span "BEGRAVNINGSBYRÅN" at bounding box center [492, 167] width 196 height 18
click at [177, 105] on button "Scan character" at bounding box center [150, 100] width 121 height 34
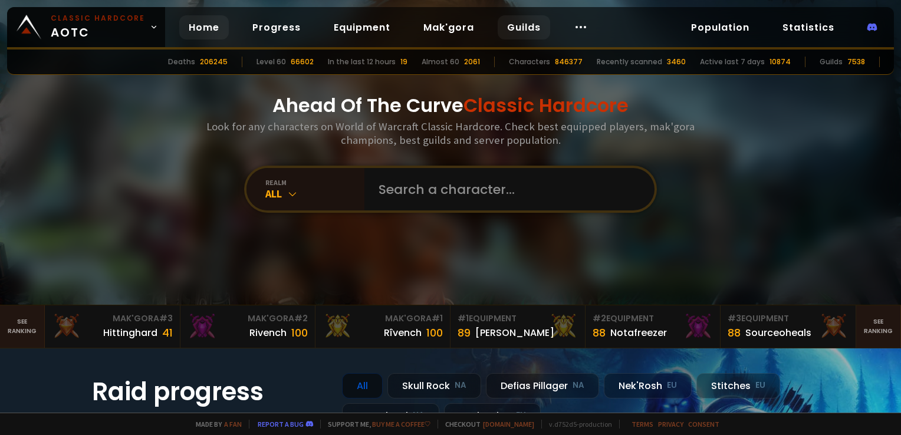
click at [509, 25] on link "Guilds" at bounding box center [524, 27] width 52 height 24
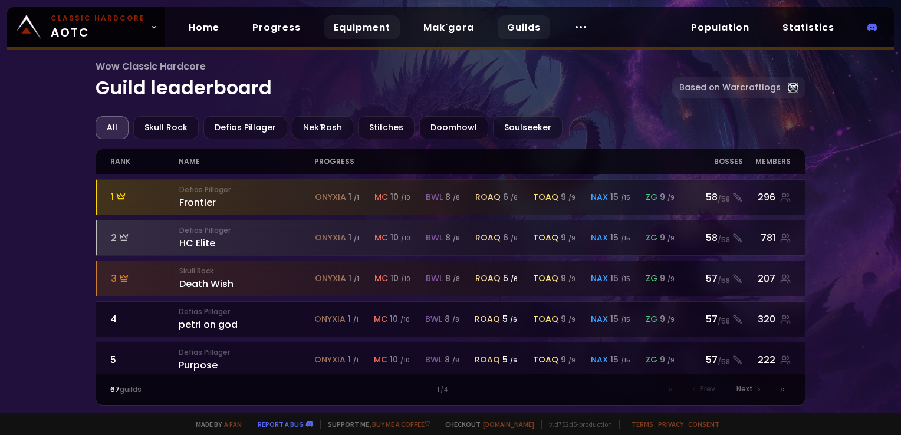
click at [345, 20] on link "Equipment" at bounding box center [361, 27] width 75 height 24
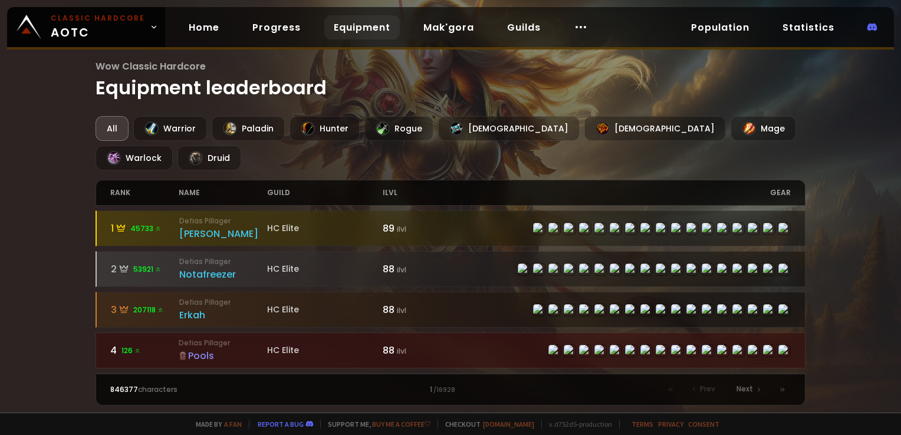
click at [250, 51] on div "Wow Classic Hardcore Equipment leaderboard All Warrior Paladin Hunter Rogue Pri…" at bounding box center [450, 206] width 901 height 413
click at [272, 37] on link "Progress" at bounding box center [276, 27] width 67 height 24
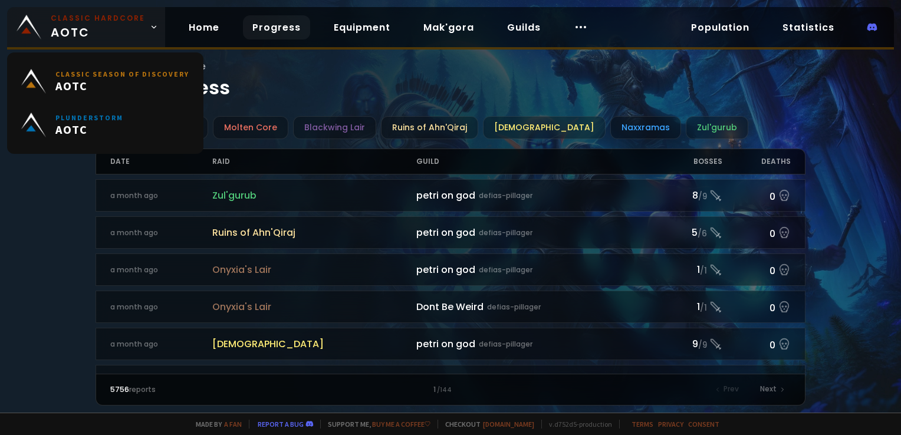
click at [71, 19] on small "Classic Hardcore" at bounding box center [98, 18] width 94 height 11
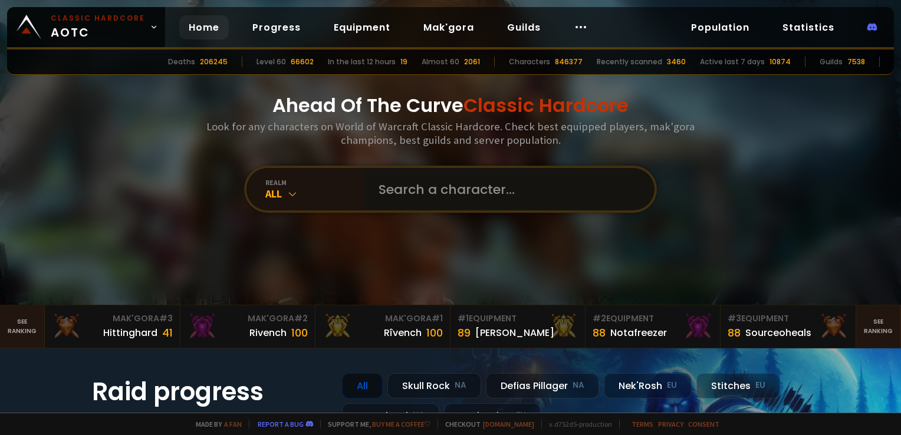
click at [414, 195] on input "text" at bounding box center [505, 189] width 269 height 42
type input "l"
type input "L"
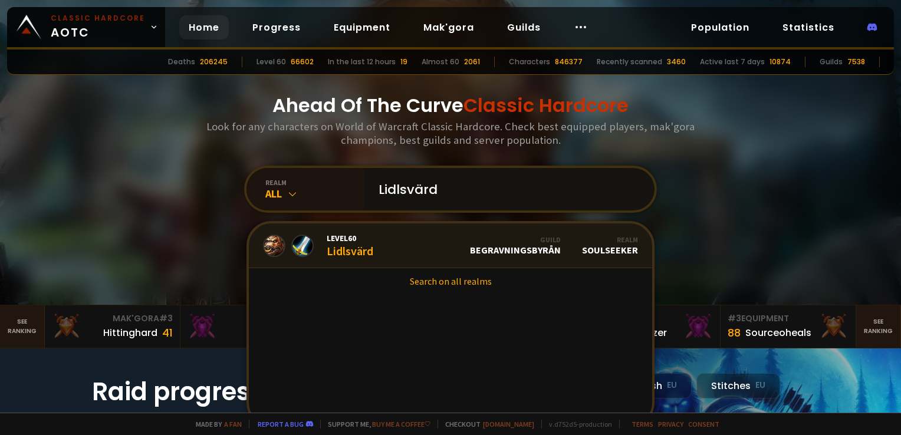
type input "Lidlsvärd"
click at [366, 236] on span "Level 60" at bounding box center [350, 238] width 47 height 11
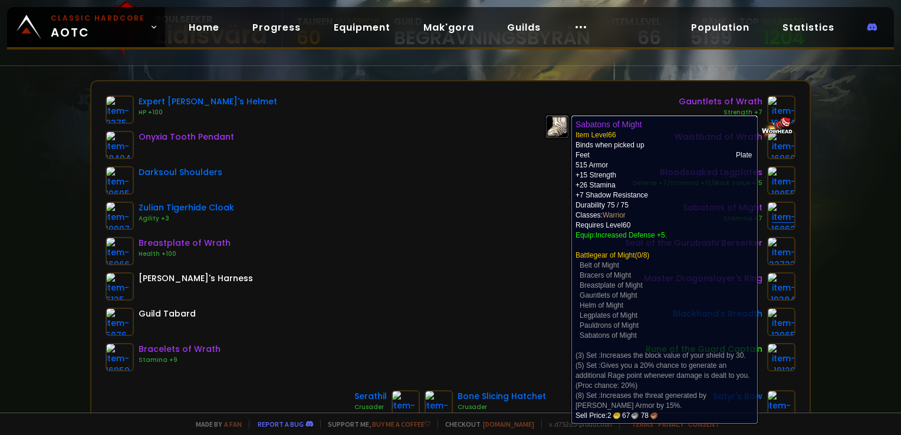
scroll to position [131, 0]
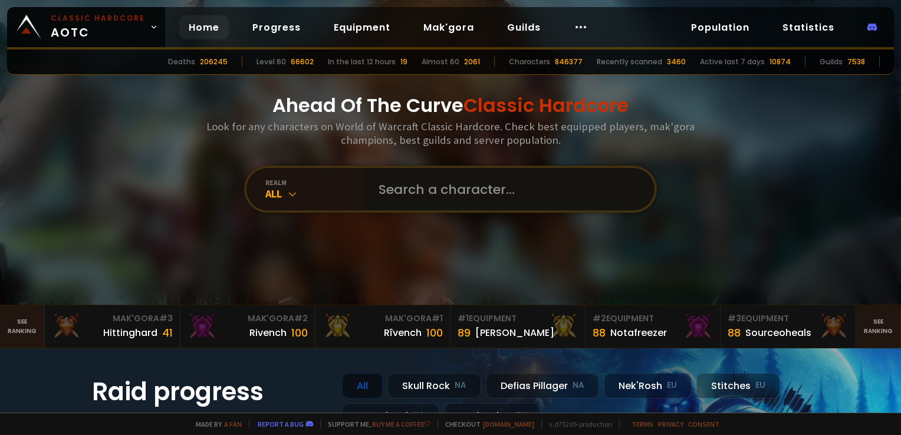
click at [410, 199] on input "text" at bounding box center [505, 189] width 269 height 42
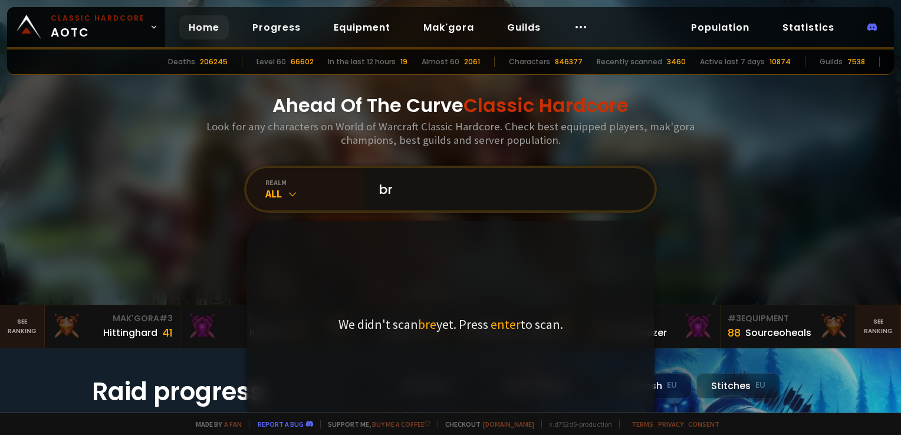
type input "b"
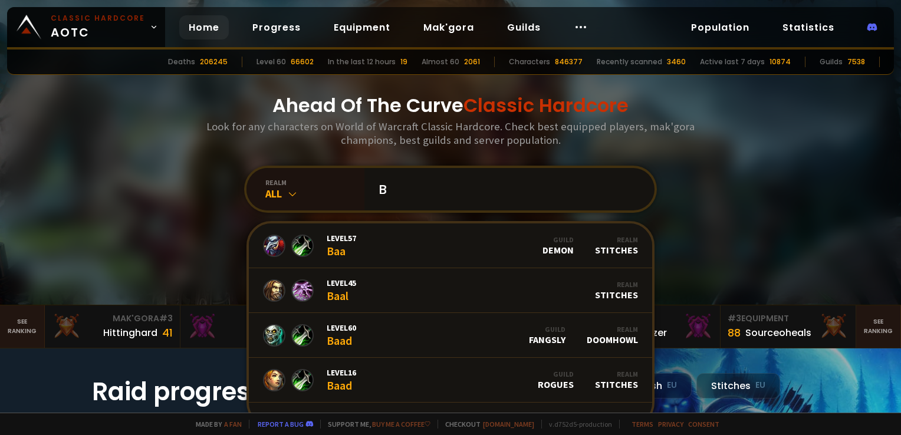
drag, startPoint x: 410, startPoint y: 199, endPoint x: 377, endPoint y: 182, distance: 37.2
click at [377, 182] on input "B" at bounding box center [505, 189] width 269 height 42
click at [388, 183] on input "B" at bounding box center [505, 189] width 269 height 42
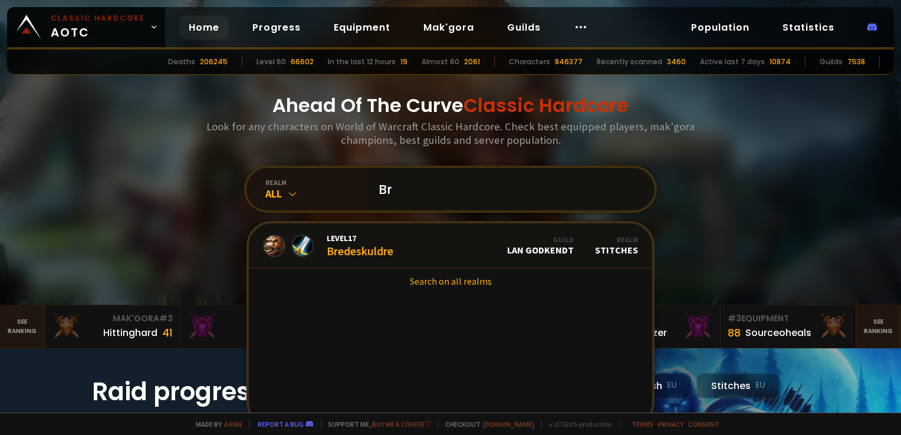
type input "B"
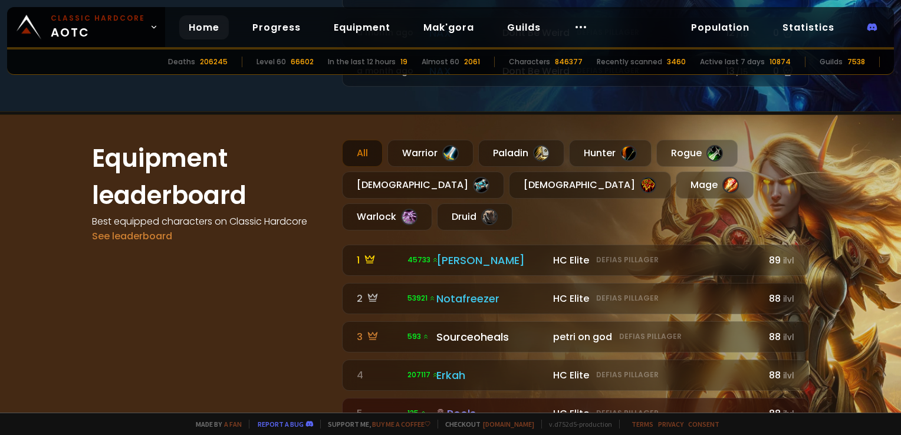
scroll to position [617, 0]
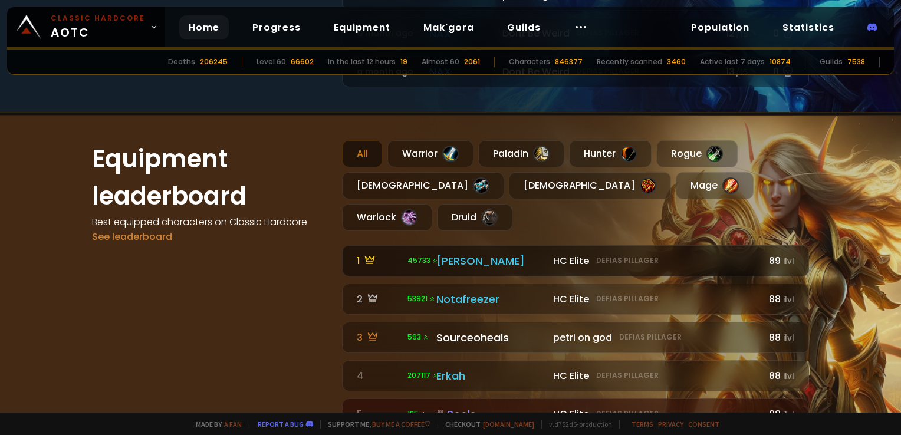
click at [571, 245] on link "1 45733 HC Elite Defias Pillager [PERSON_NAME] HC Elite Defias Pillager 89 ilvl" at bounding box center [575, 260] width 467 height 31
